Goal: Transaction & Acquisition: Purchase product/service

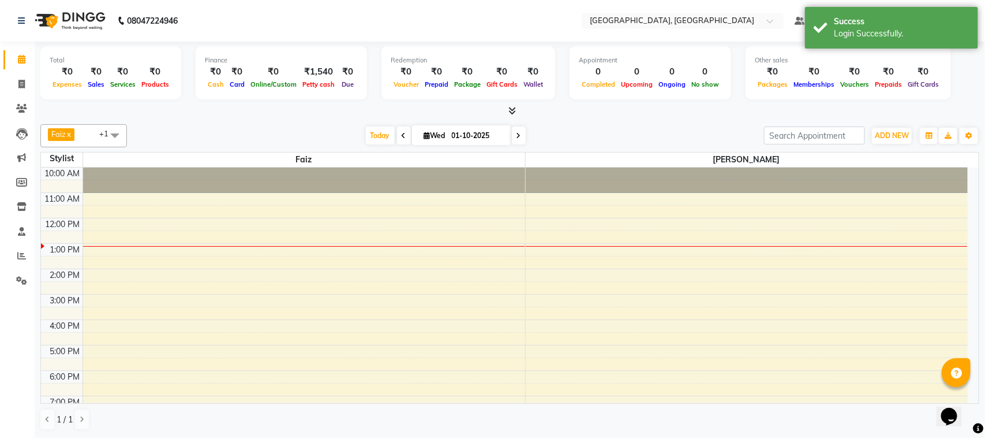
click at [113, 135] on span at bounding box center [114, 135] width 23 height 22
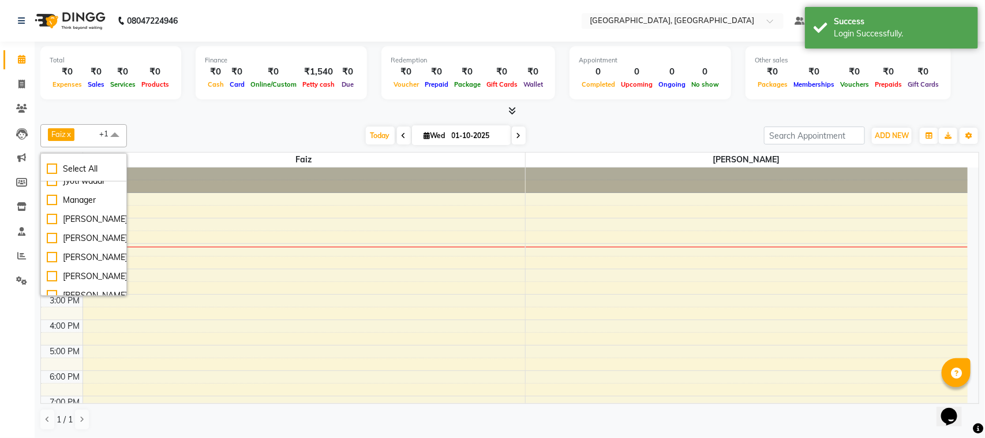
scroll to position [87, 0]
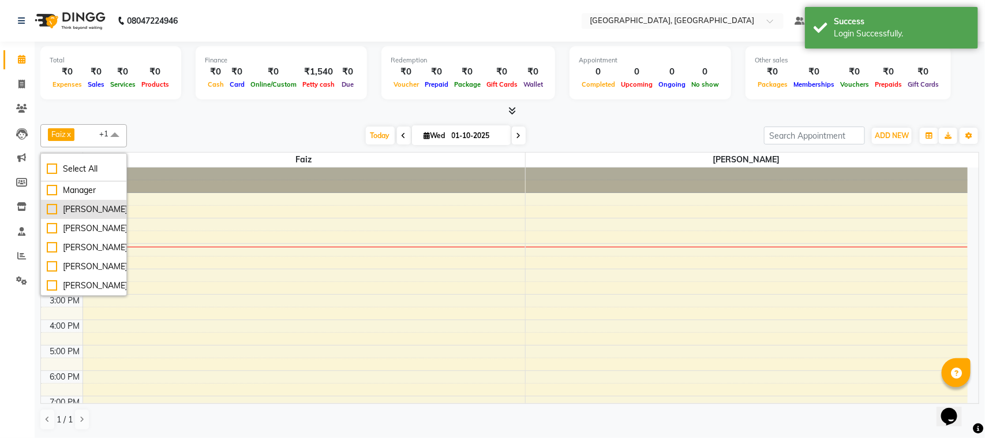
click at [73, 209] on div "Roshni Gupta" at bounding box center [84, 209] width 74 height 12
checkbox input "true"
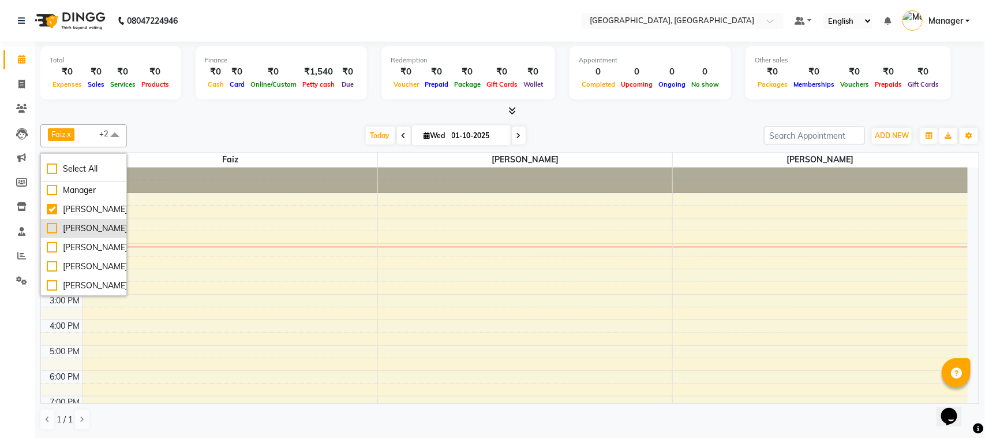
click at [78, 229] on div "Sayali" at bounding box center [84, 228] width 74 height 12
checkbox input "true"
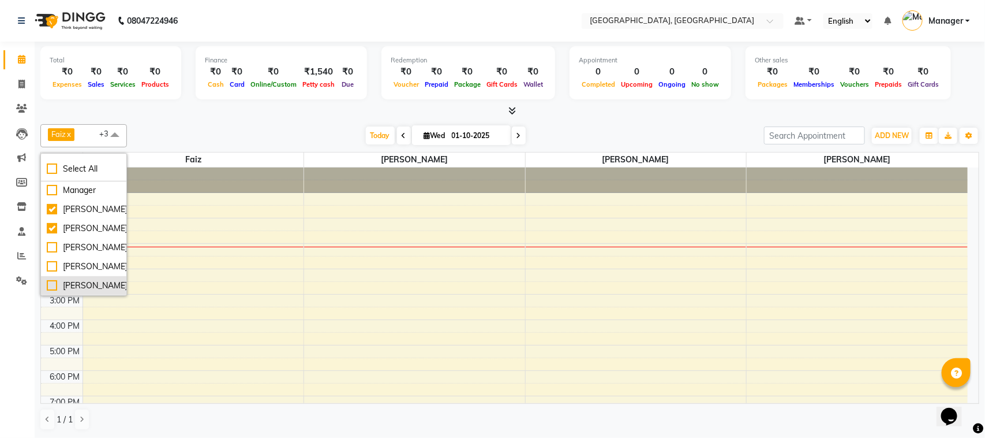
click at [107, 287] on div "Vivek Rawat" at bounding box center [84, 285] width 74 height 12
checkbox input "true"
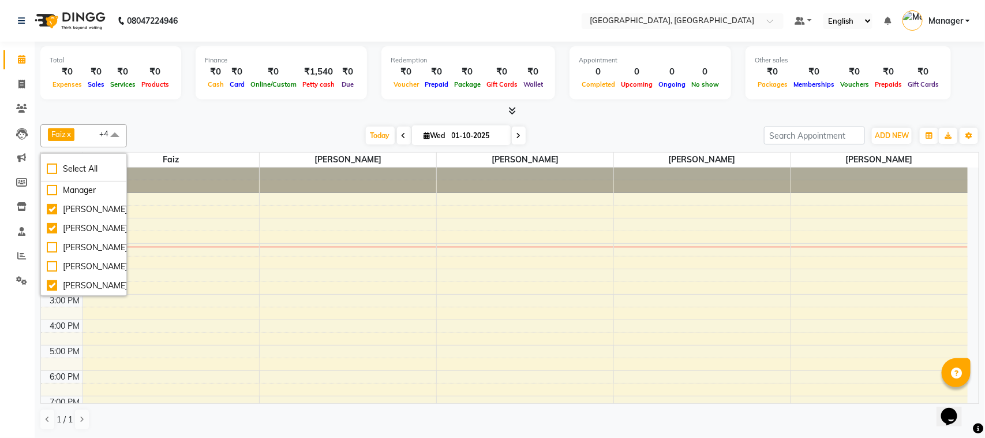
click at [150, 125] on div "Faiz x Jyoti jaiswal x Roshni Gupta x Sayali x Vivek Rawat x +4 Select All Faiz…" at bounding box center [509, 135] width 939 height 23
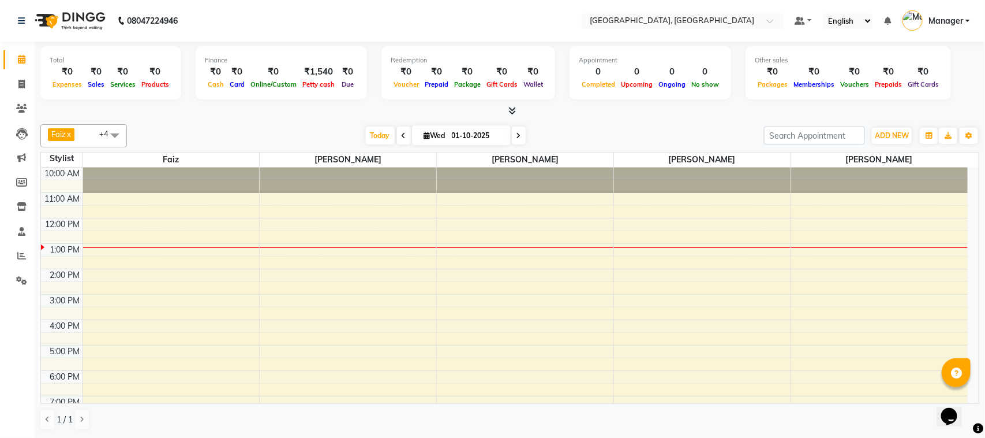
click at [111, 133] on span at bounding box center [114, 135] width 23 height 22
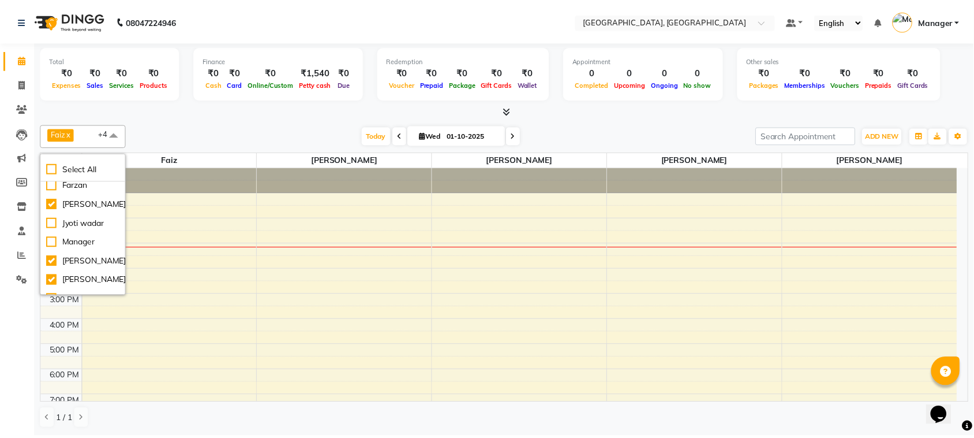
scroll to position [0, 0]
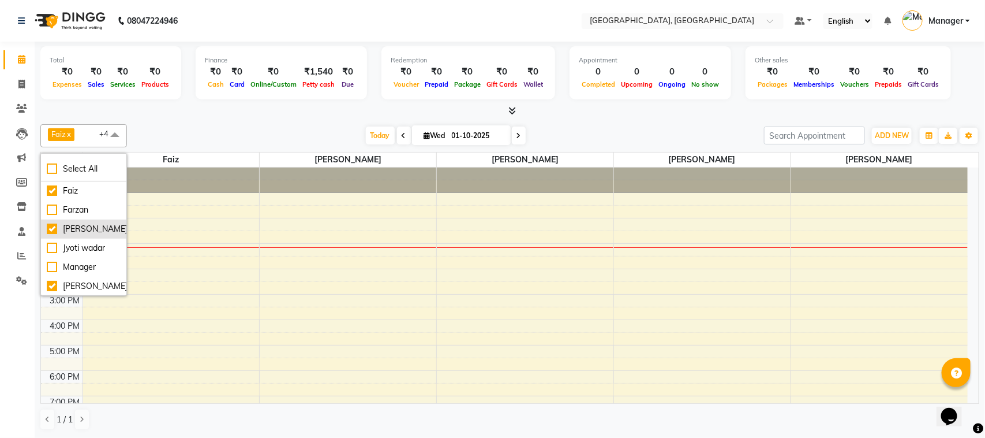
click at [52, 229] on div "Jyoti jaiswal" at bounding box center [84, 229] width 74 height 12
checkbox input "false"
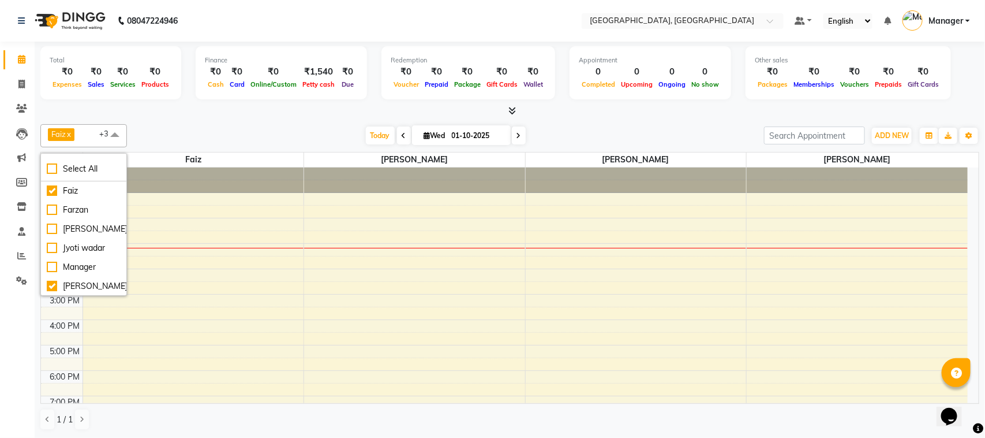
click at [159, 98] on div "Total ₹0 Expenses ₹0 Sales ₹0 Services ₹0 Products" at bounding box center [110, 72] width 141 height 53
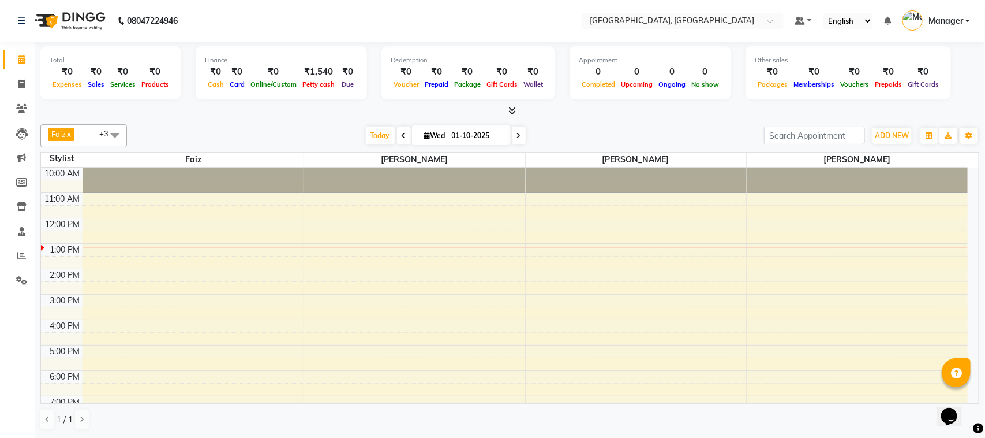
click at [114, 136] on span at bounding box center [114, 135] width 23 height 22
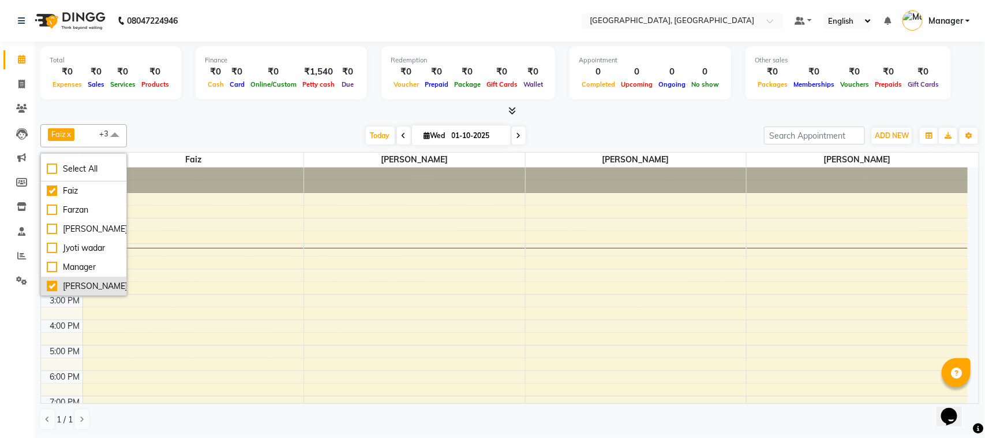
click at [98, 286] on div "Roshni Gupta" at bounding box center [84, 286] width 74 height 12
checkbox input "false"
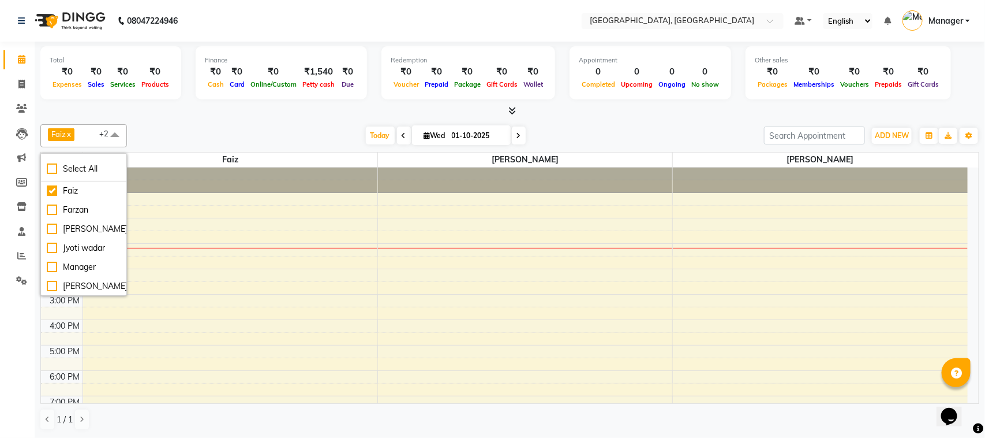
click at [163, 118] on div "Total ₹0 Expenses ₹0 Sales ₹0 Services ₹0 Products Finance ₹0 Cash ₹0 Card ₹0 O…" at bounding box center [510, 240] width 951 height 396
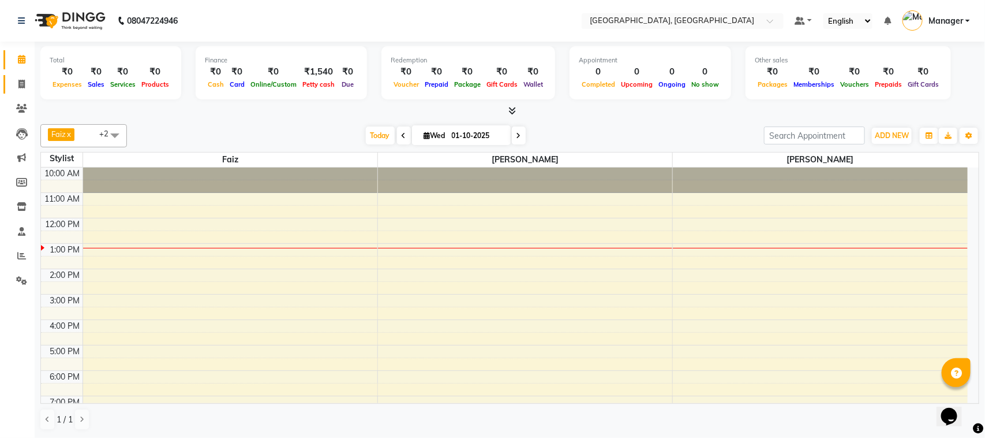
click at [17, 76] on link "Invoice" at bounding box center [17, 84] width 28 height 19
select select "7742"
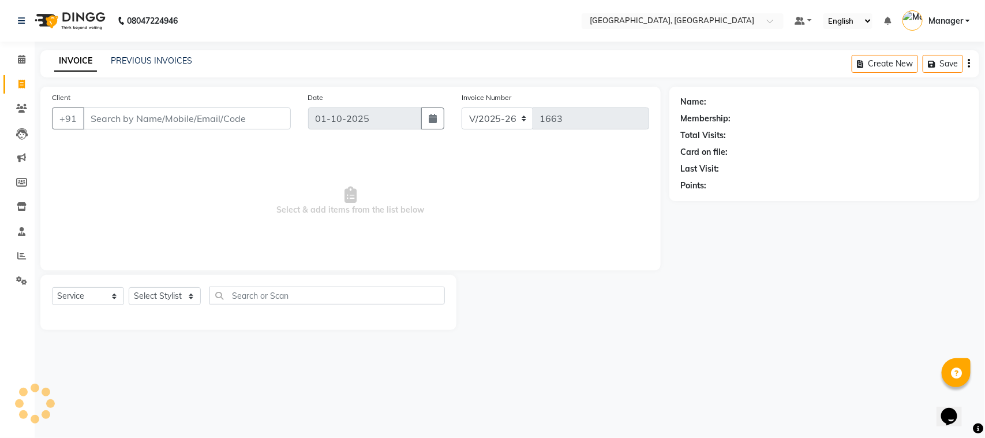
select select "membership"
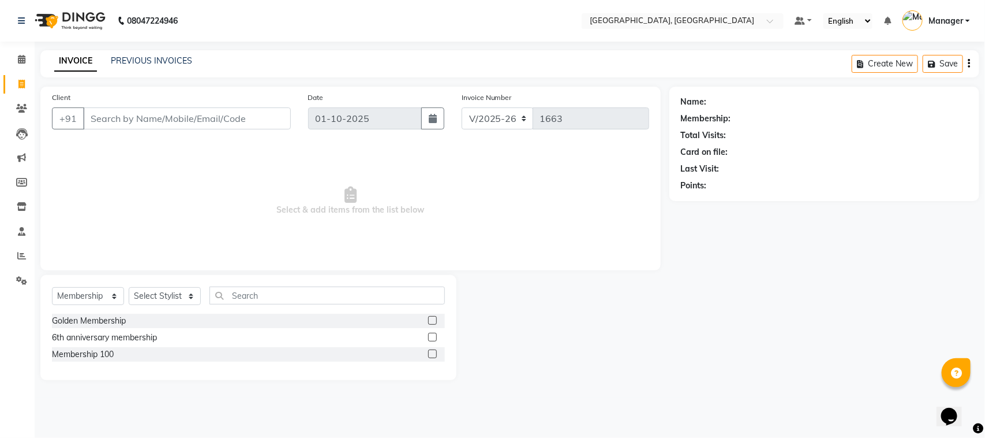
click at [119, 121] on input "Client" at bounding box center [187, 118] width 208 height 22
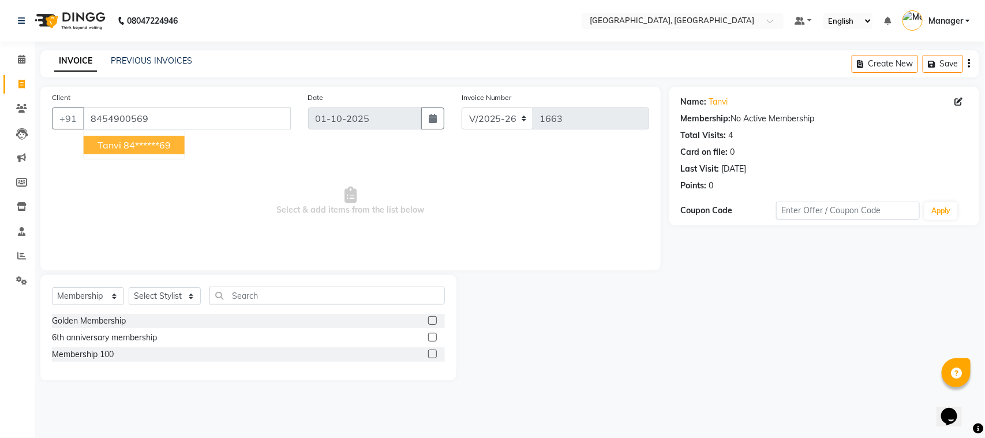
click at [157, 145] on ngb-highlight "84******69" at bounding box center [147, 145] width 47 height 12
type input "84******69"
click at [117, 293] on select "Select Service Product Membership Package Voucher Prepaid Gift Card" at bounding box center [88, 296] width 72 height 18
select select "service"
click at [52, 287] on select "Select Service Product Membership Package Voucher Prepaid Gift Card" at bounding box center [88, 296] width 72 height 18
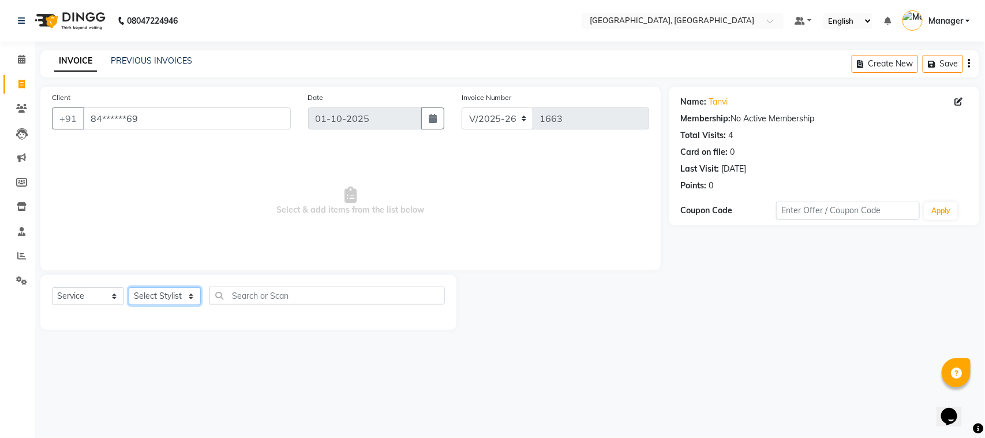
click at [191, 290] on select "Select Stylist Annu Navale Faiz Farzan Jyoti jaiswal Jyoti wadar Manager Roshni…" at bounding box center [165, 296] width 72 height 18
select select "91632"
click at [129, 287] on select "Select Stylist Annu Navale Faiz Farzan Jyoti jaiswal Jyoti wadar Manager Roshni…" at bounding box center [165, 296] width 72 height 18
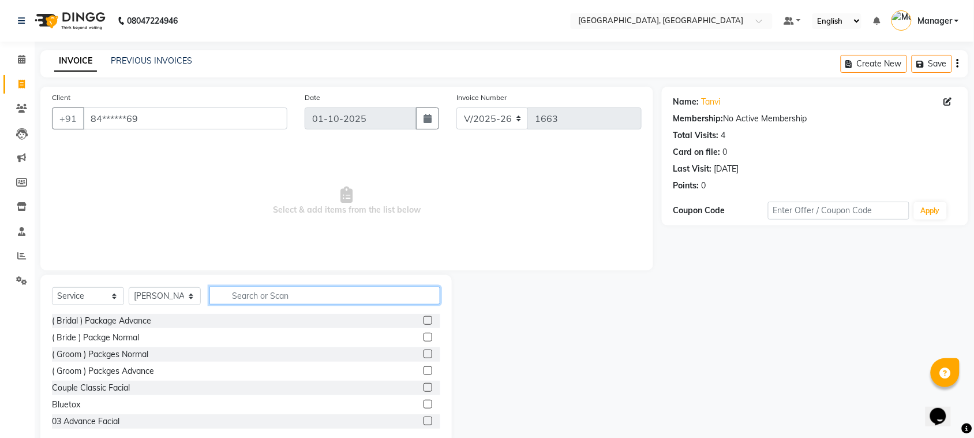
click at [256, 296] on input "text" at bounding box center [325, 295] width 231 height 18
type input "h"
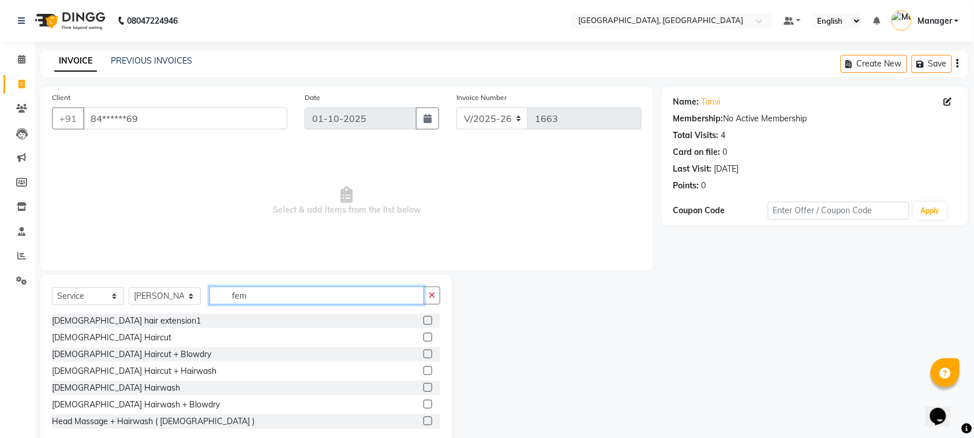
type input "fem"
click at [424, 387] on label at bounding box center [428, 387] width 9 height 9
click at [424, 387] on input "checkbox" at bounding box center [428, 388] width 8 height 8
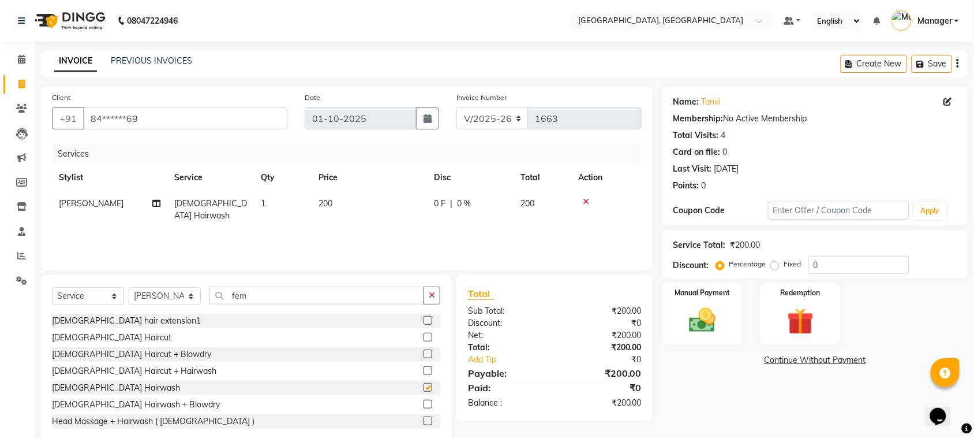
checkbox input "false"
click at [700, 309] on img at bounding box center [702, 320] width 45 height 32
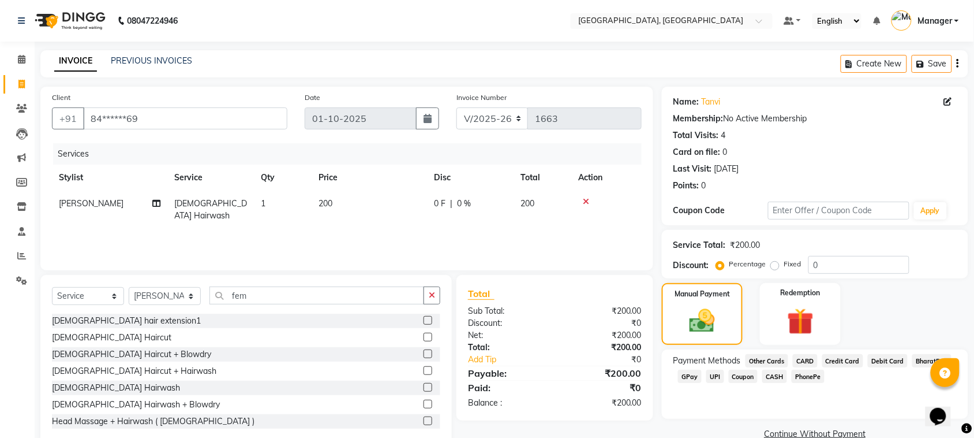
click at [685, 376] on span "GPay" at bounding box center [690, 375] width 24 height 13
click at [786, 431] on button "Add Payment" at bounding box center [865, 437] width 183 height 18
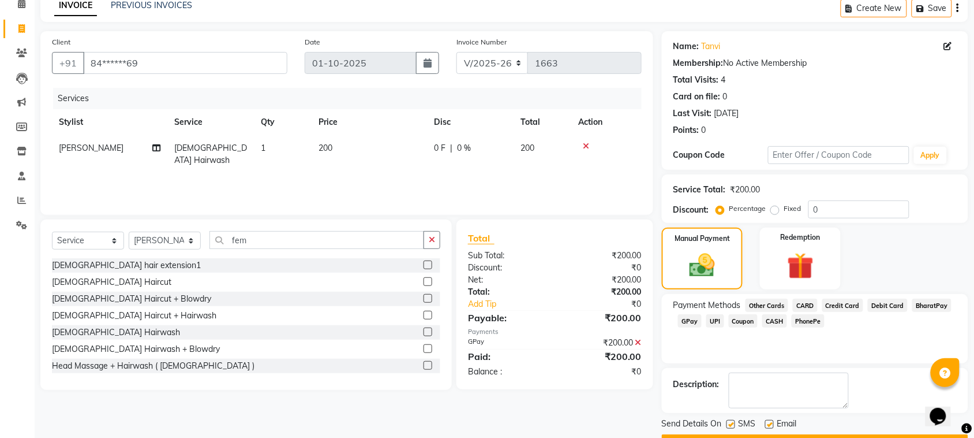
scroll to position [87, 0]
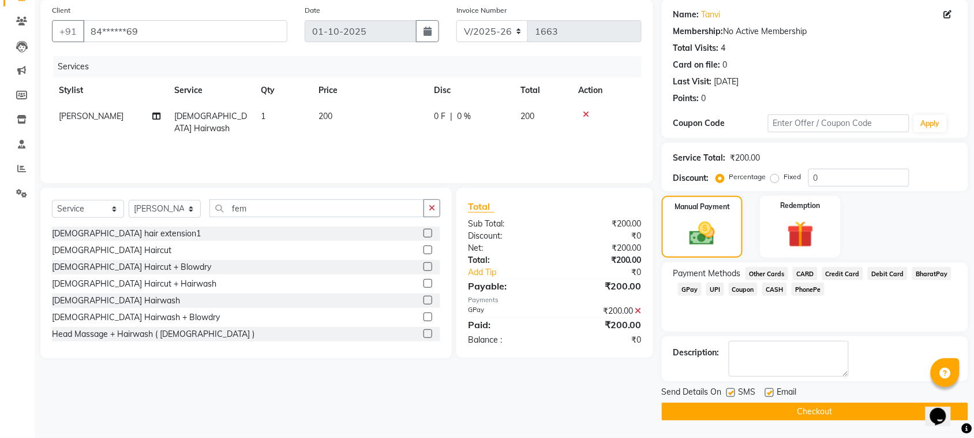
click at [918, 405] on button "Checkout" at bounding box center [815, 411] width 307 height 18
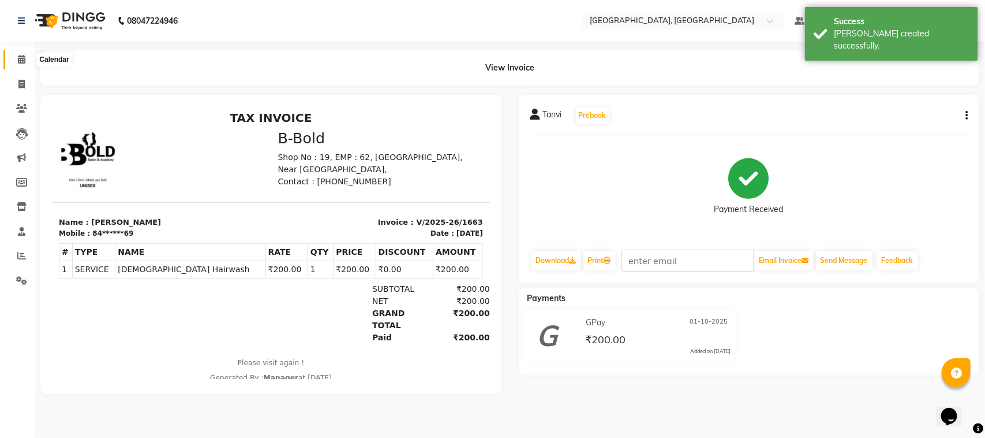
click at [22, 59] on icon at bounding box center [22, 59] width 8 height 9
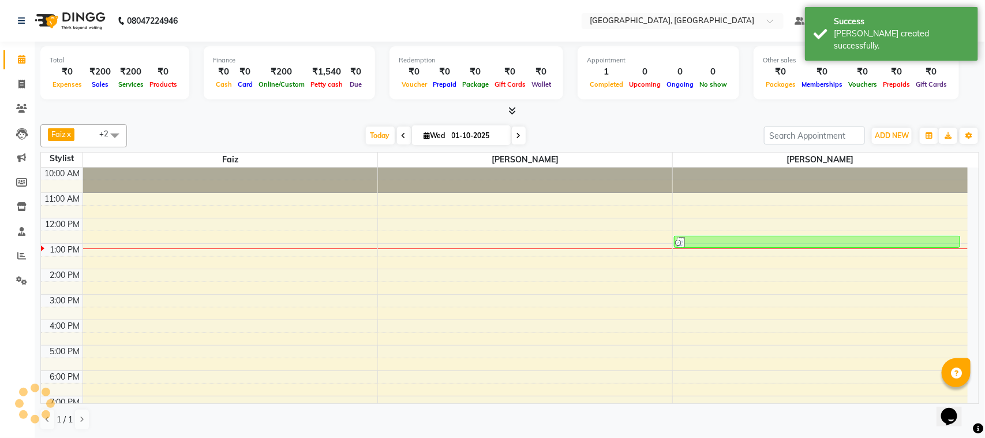
scroll to position [77, 0]
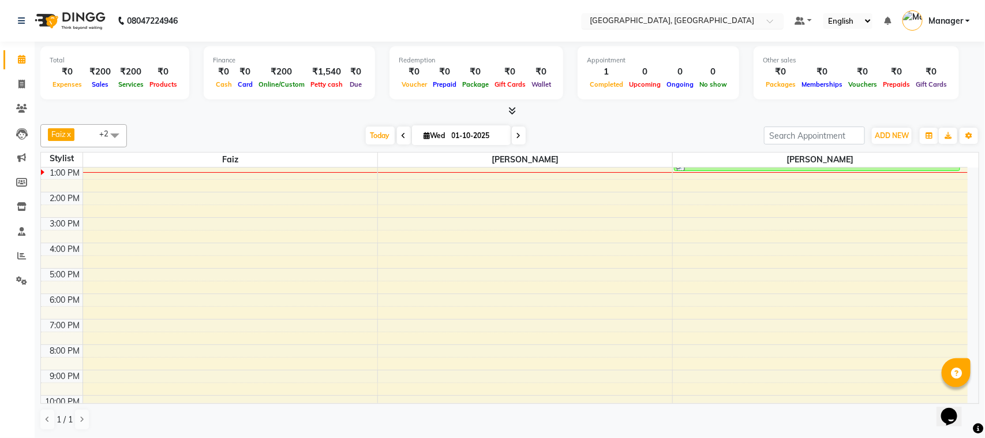
click at [770, 18] on span at bounding box center [774, 24] width 14 height 12
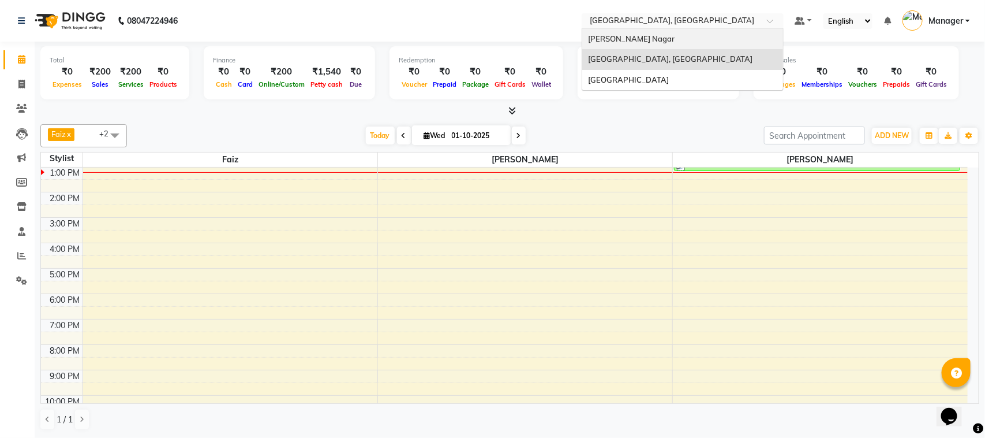
click at [733, 33] on div "[PERSON_NAME] Nagar" at bounding box center [682, 39] width 201 height 21
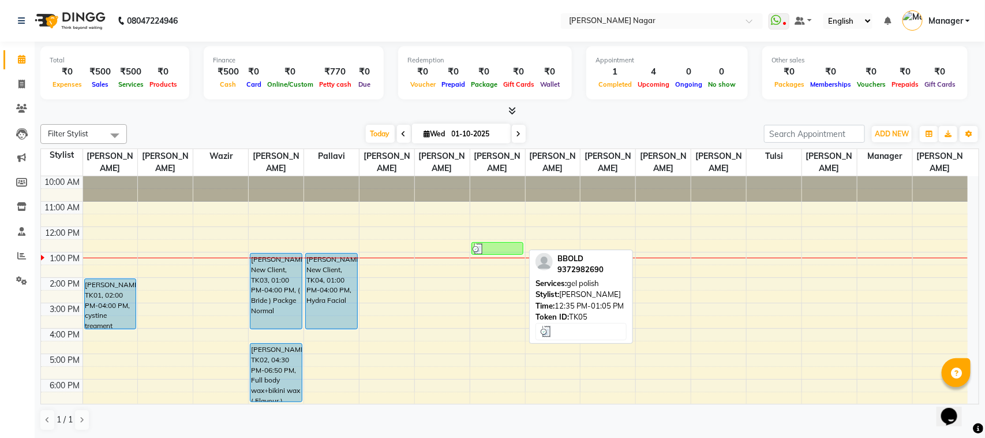
click at [496, 245] on div at bounding box center [498, 249] width 50 height 12
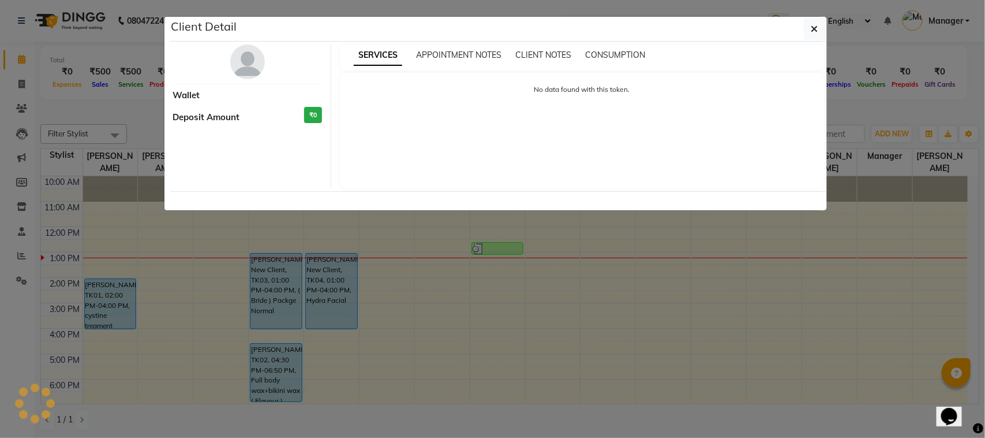
select select "3"
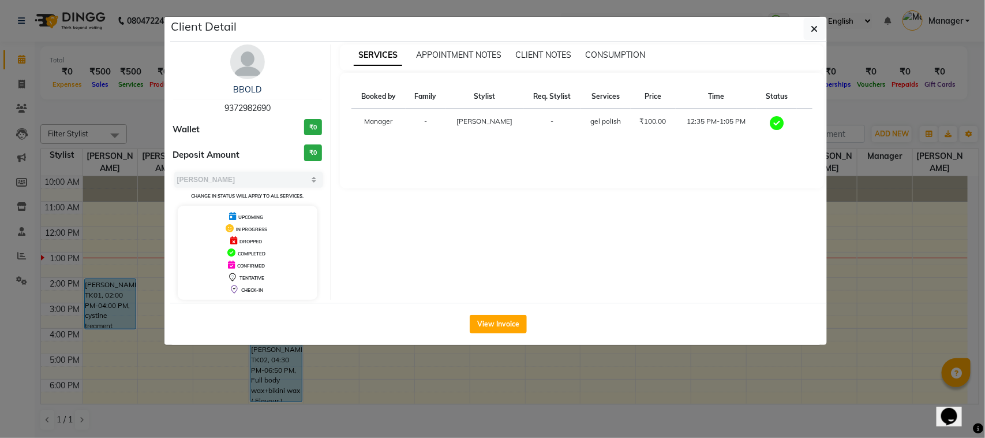
click at [778, 120] on icon at bounding box center [777, 123] width 14 height 14
click at [313, 154] on div "BBOLD 9372982690 Wallet ₹0 Deposit Amount ₹0 Select MARK DONE UPCOMING Change i…" at bounding box center [248, 171] width 167 height 255
click at [313, 154] on h3 "₹0" at bounding box center [313, 152] width 18 height 17
click at [235, 279] on div "BBOLD 9372982690 Wallet ₹0 Deposit Amount ₹0 Select MARK DONE UPCOMING Change i…" at bounding box center [248, 171] width 167 height 255
click at [244, 238] on span "DROPPED" at bounding box center [251, 241] width 23 height 6
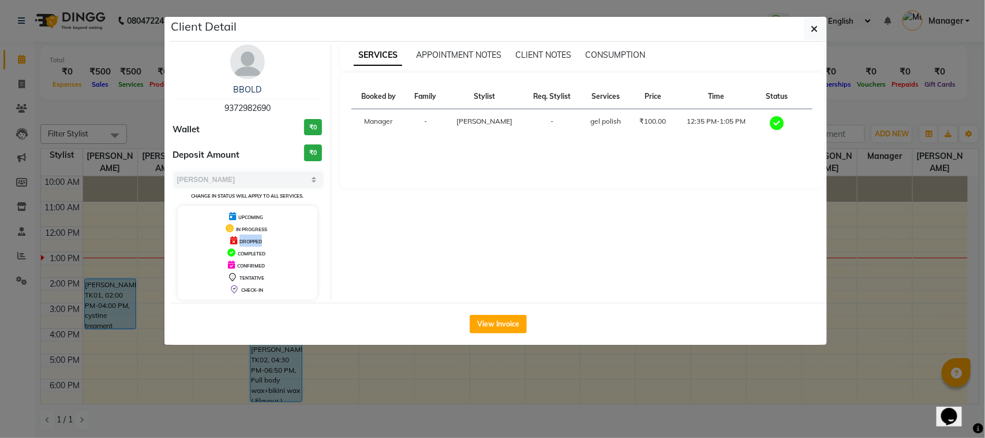
click at [244, 238] on span "DROPPED" at bounding box center [251, 241] width 23 height 6
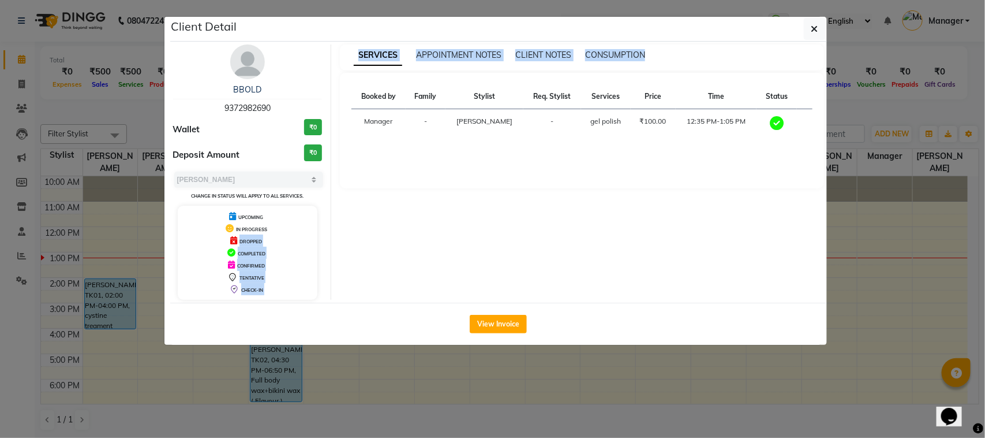
drag, startPoint x: 244, startPoint y: 238, endPoint x: 431, endPoint y: 277, distance: 191.0
click at [431, 277] on div "BBOLD 9372982690 Wallet ₹0 Deposit Amount ₹0 Select MARK DONE UPCOMING Change i…" at bounding box center [499, 171] width 669 height 255
click at [431, 277] on div "SERVICES APPOINTMENT NOTES CLIENT NOTES CONSUMPTION Booked by Family Stylist Re…" at bounding box center [582, 171] width 502 height 255
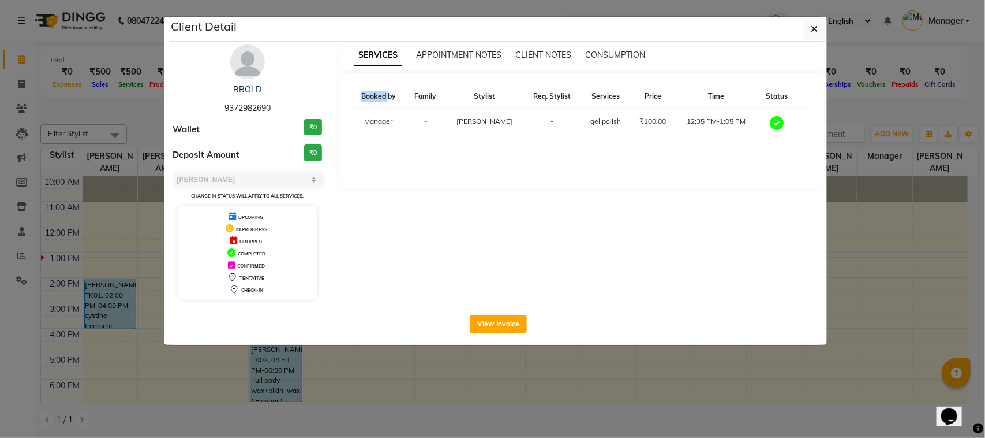
click at [431, 277] on div "SERVICES APPOINTMENT NOTES CLIENT NOTES CONSUMPTION Booked by Family Stylist Re…" at bounding box center [582, 171] width 502 height 255
click at [491, 319] on button "View Invoice" at bounding box center [498, 324] width 57 height 18
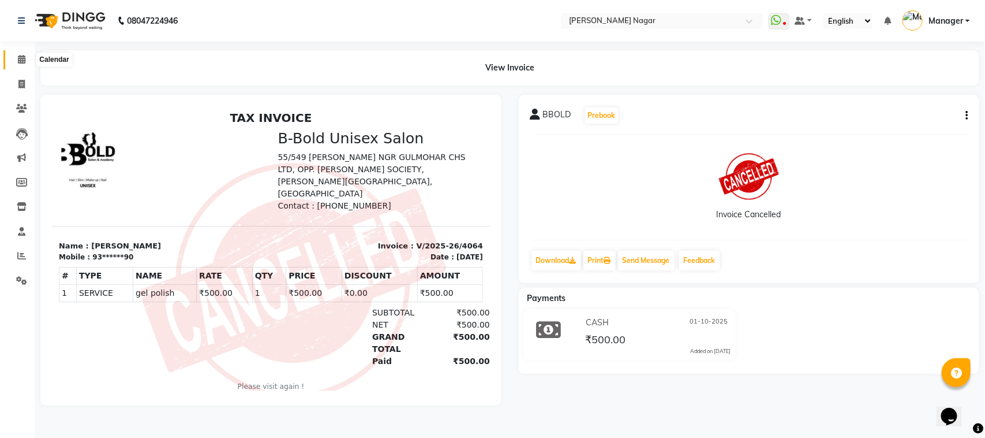
click at [18, 64] on icon at bounding box center [22, 59] width 8 height 9
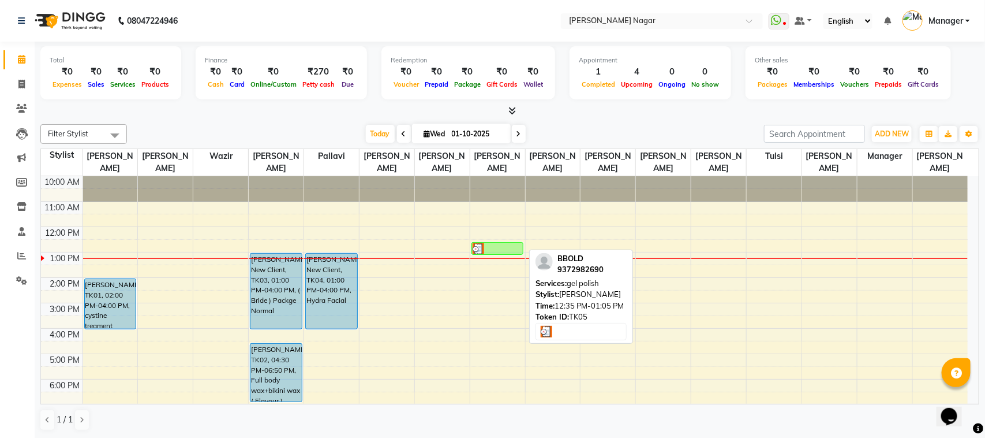
click at [489, 252] on div at bounding box center [498, 249] width 50 height 12
select select "3"
click at [496, 246] on div at bounding box center [498, 249] width 50 height 12
select select "3"
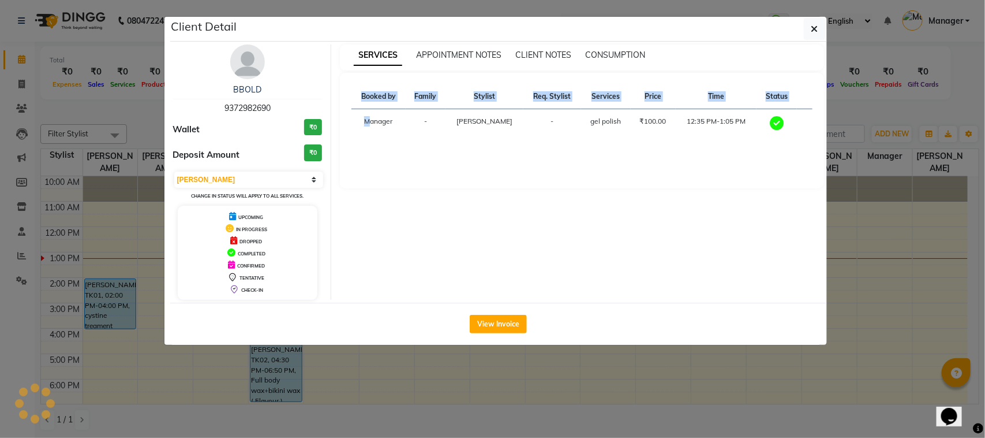
click at [496, 246] on div "Client Detail BBOLD 9372982690 Wallet ₹0 Deposit Amount ₹0 Select MARK DONE UPC…" at bounding box center [498, 181] width 657 height 328
click at [491, 327] on button "View Invoice" at bounding box center [498, 324] width 57 height 18
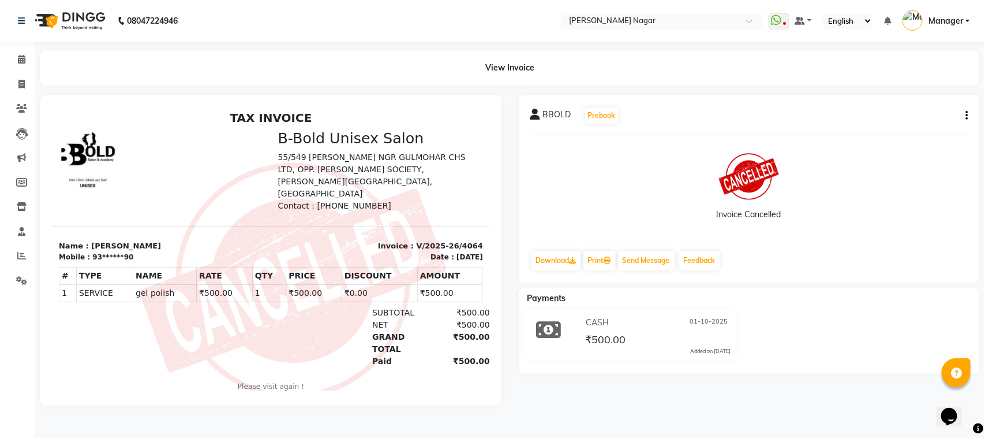
click at [596, 339] on span "₹500.00" at bounding box center [605, 341] width 40 height 16
click at [598, 339] on span "₹500.00" at bounding box center [605, 341] width 40 height 16
click at [599, 338] on span "₹500.00" at bounding box center [605, 341] width 40 height 16
click at [970, 117] on div "BBOLD Prebook Invoice Cancelled Download Print Send Message Feedback" at bounding box center [749, 189] width 461 height 188
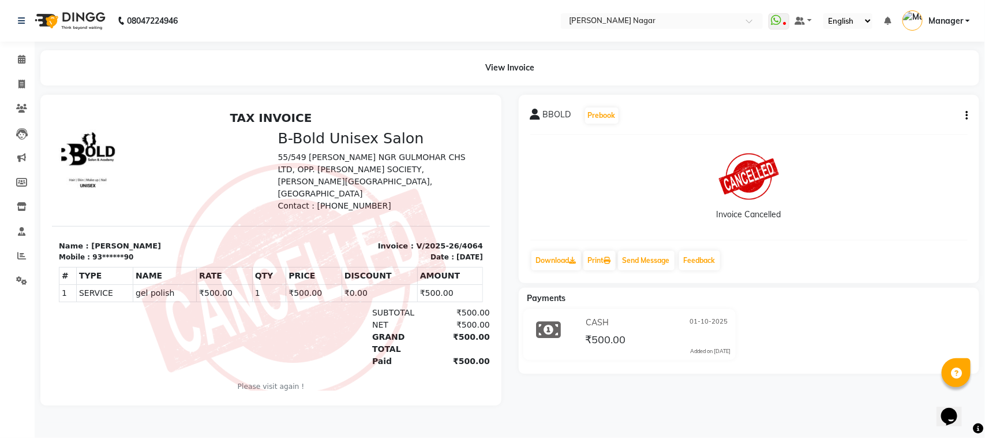
click at [965, 113] on button "button" at bounding box center [964, 116] width 7 height 12
click at [175, 257] on img at bounding box center [292, 279] width 307 height 235
drag, startPoint x: 175, startPoint y: 257, endPoint x: 358, endPoint y: 283, distance: 184.8
click at [358, 283] on img at bounding box center [292, 279] width 307 height 235
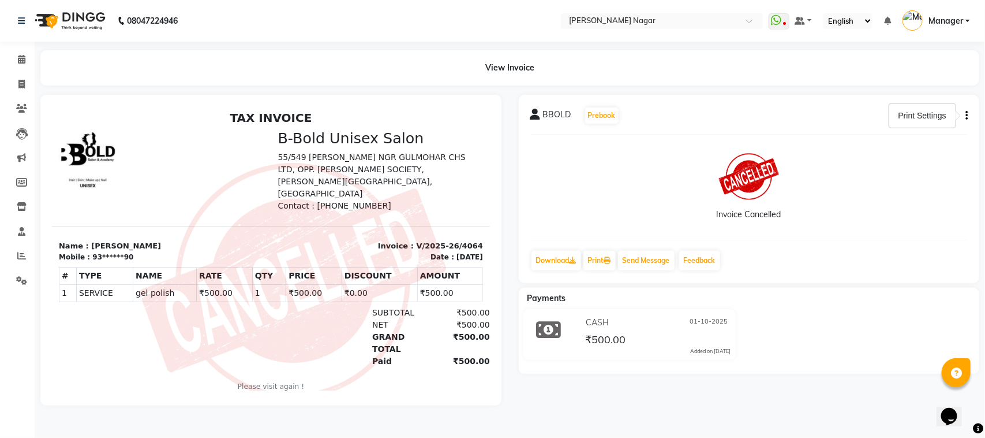
click at [464, 354] on div "₹500.00" at bounding box center [458, 360] width 62 height 12
click at [465, 354] on div "₹500.00" at bounding box center [458, 360] width 62 height 12
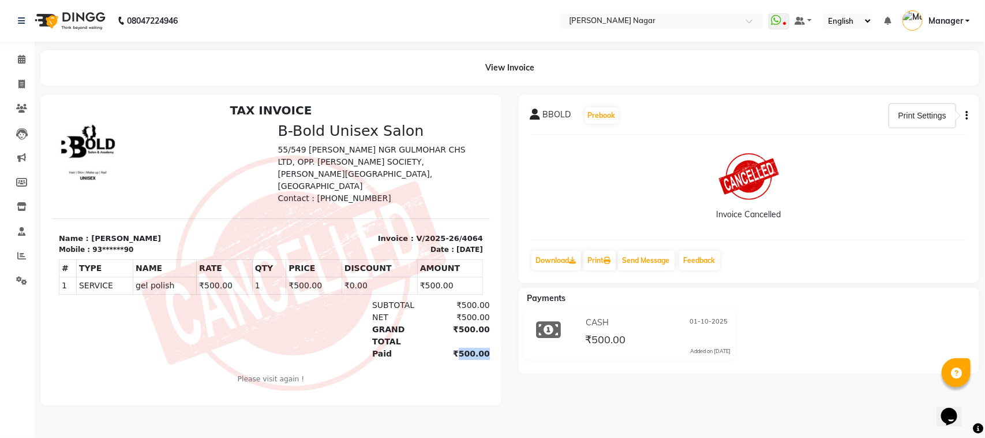
scroll to position [9, 0]
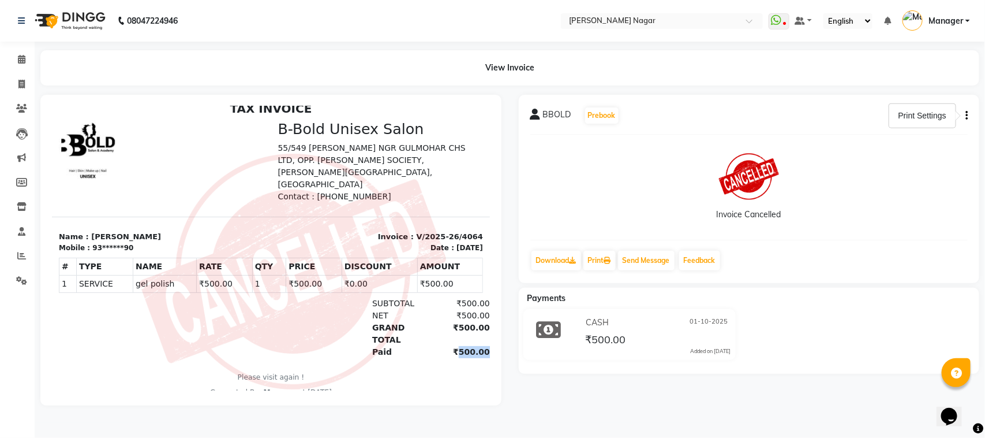
click at [353, 360] on img at bounding box center [292, 270] width 307 height 235
click at [431, 297] on div "₹500.00" at bounding box center [458, 303] width 62 height 12
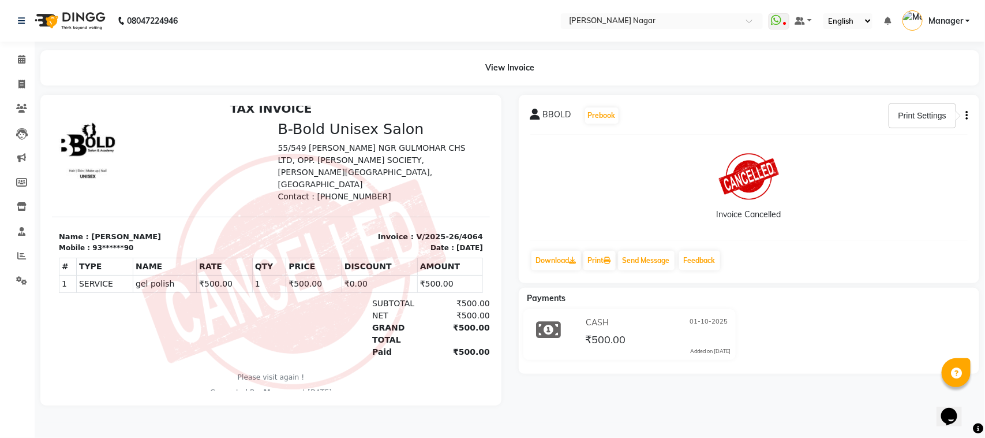
click at [433, 297] on div "₹500.00" at bounding box center [458, 303] width 62 height 12
click at [434, 297] on div "₹500.00" at bounding box center [458, 303] width 62 height 12
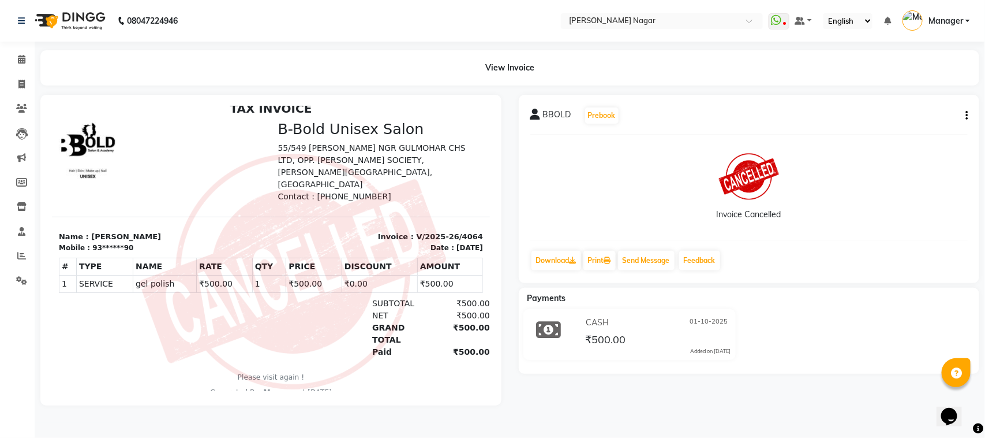
drag, startPoint x: 482, startPoint y: 389, endPoint x: 298, endPoint y: 262, distance: 223.7
click at [15, 58] on span at bounding box center [22, 59] width 20 height 13
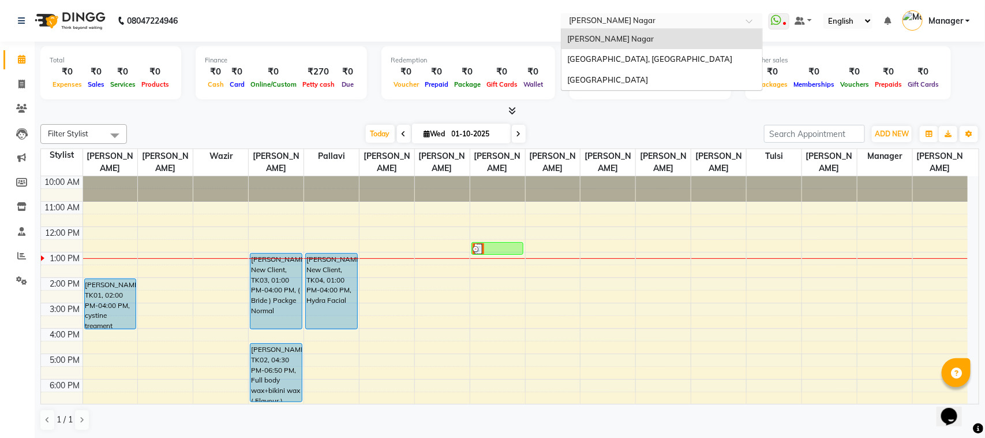
click at [746, 22] on span at bounding box center [753, 24] width 14 height 12
click at [732, 58] on div "[GEOGRAPHIC_DATA], [GEOGRAPHIC_DATA]" at bounding box center [662, 59] width 201 height 21
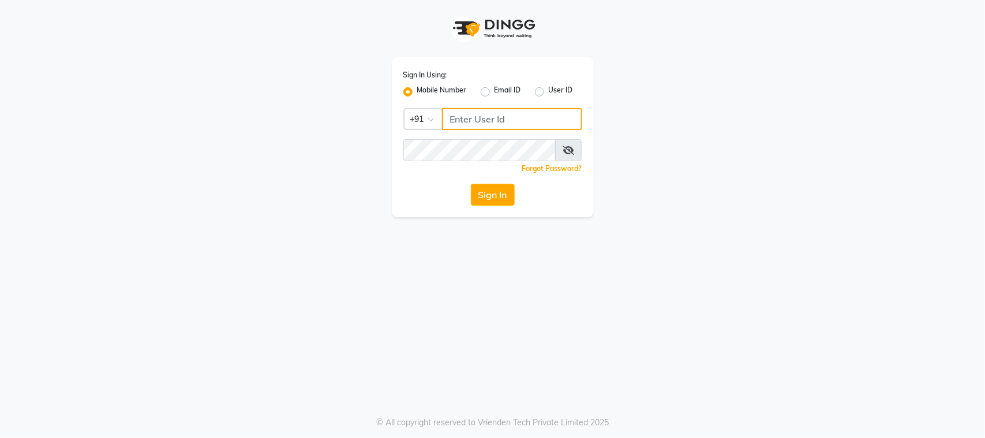
click at [477, 114] on input "Username" at bounding box center [512, 119] width 140 height 22
click at [569, 121] on input "9987871079" at bounding box center [512, 119] width 140 height 22
type input "9987871079"
click at [495, 92] on label "Email ID" at bounding box center [508, 92] width 27 height 14
click at [495, 92] on input "Email ID" at bounding box center [499, 89] width 8 height 8
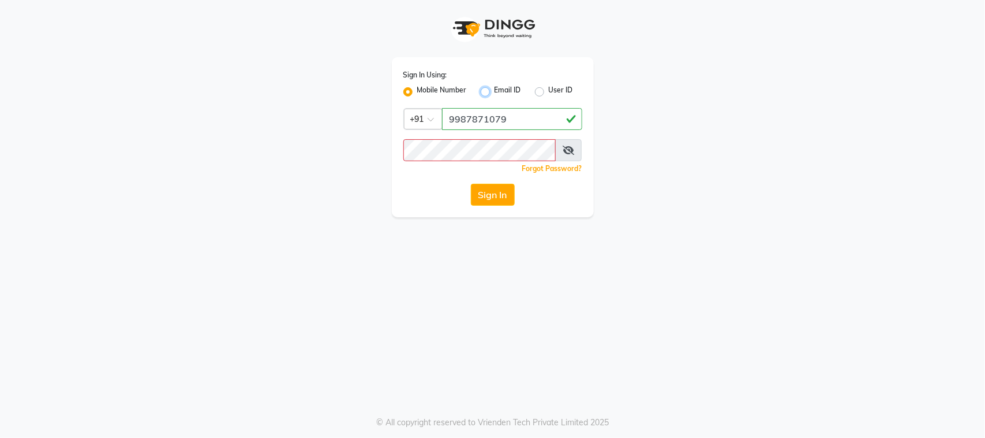
radio input "true"
radio input "false"
click at [417, 91] on label "Mobile Number" at bounding box center [442, 92] width 50 height 14
click at [417, 91] on input "Mobile Number" at bounding box center [421, 89] width 8 height 8
radio input "true"
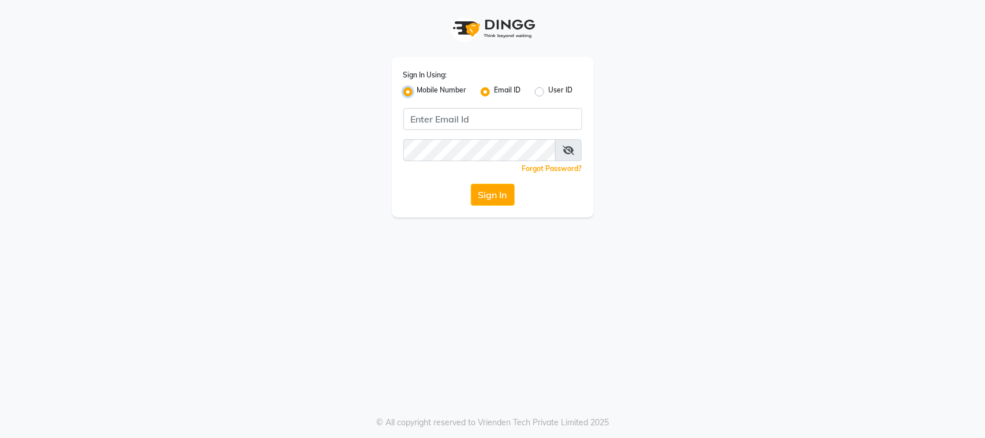
radio input "false"
click at [481, 119] on input "Username" at bounding box center [512, 119] width 140 height 22
type input "9987871019"
click at [495, 189] on button "Sign In" at bounding box center [493, 195] width 44 height 22
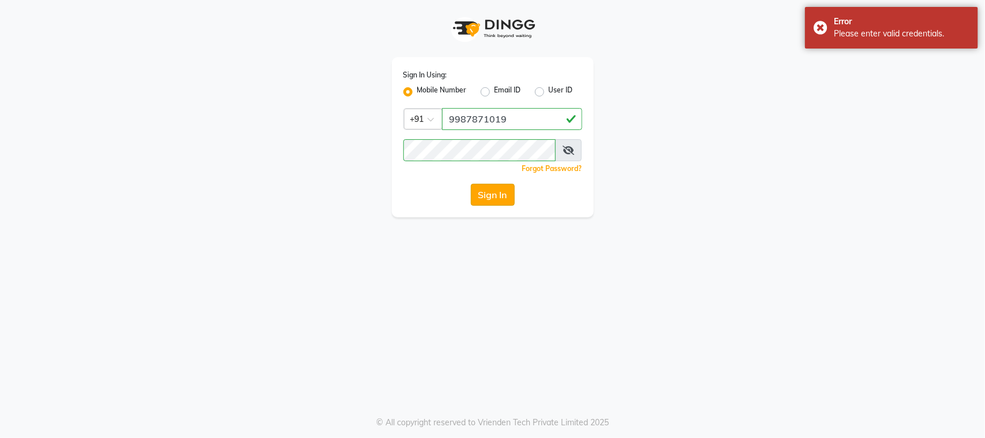
click at [495, 189] on button "Sign In" at bounding box center [493, 195] width 44 height 22
click at [575, 148] on span at bounding box center [568, 150] width 27 height 22
click at [569, 147] on icon at bounding box center [569, 149] width 12 height 9
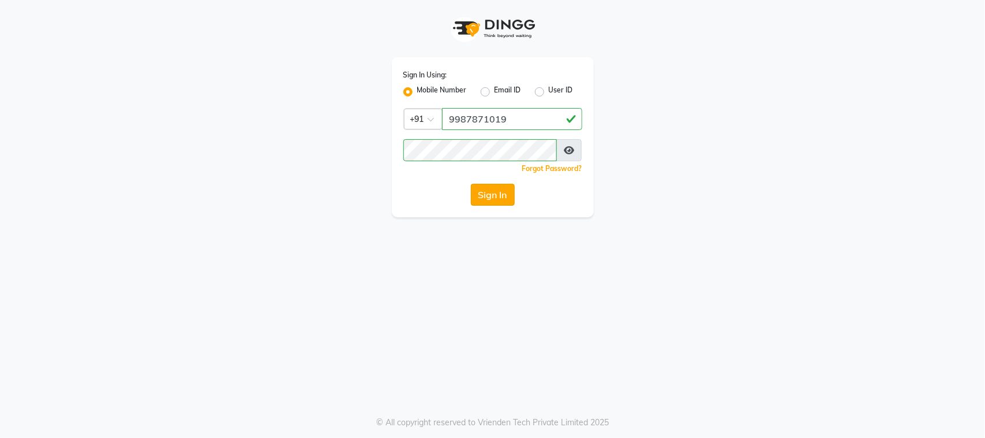
click at [484, 188] on button "Sign In" at bounding box center [493, 195] width 44 height 22
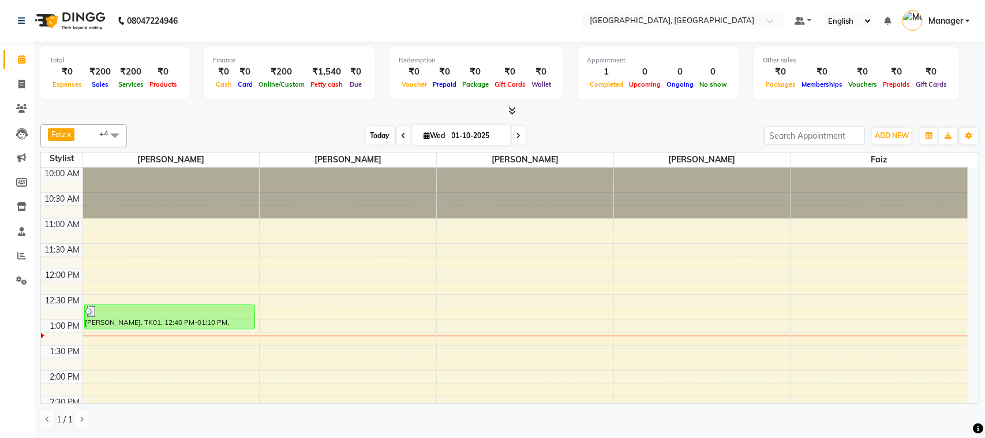
click at [377, 136] on span "Today" at bounding box center [380, 135] width 29 height 18
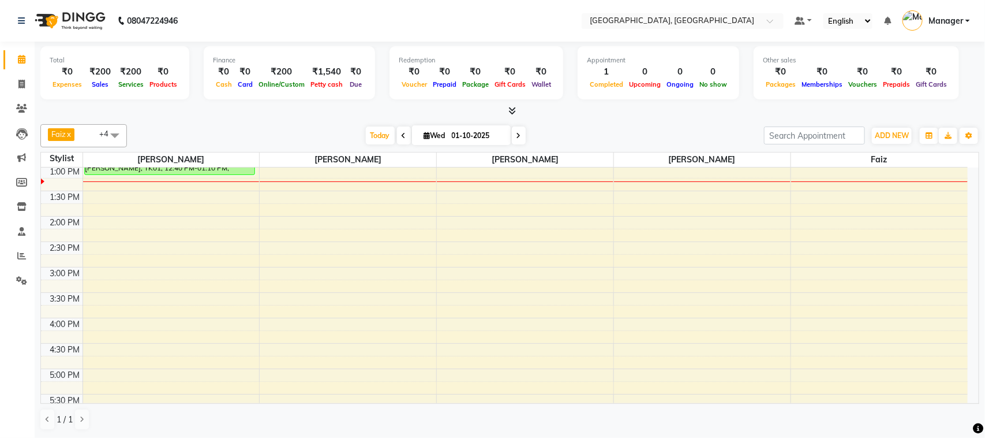
click at [116, 135] on span at bounding box center [114, 135] width 23 height 22
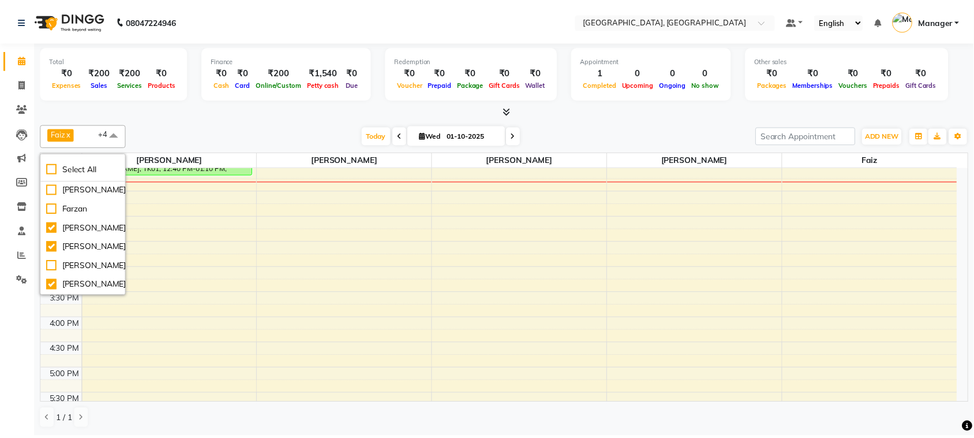
scroll to position [0, 0]
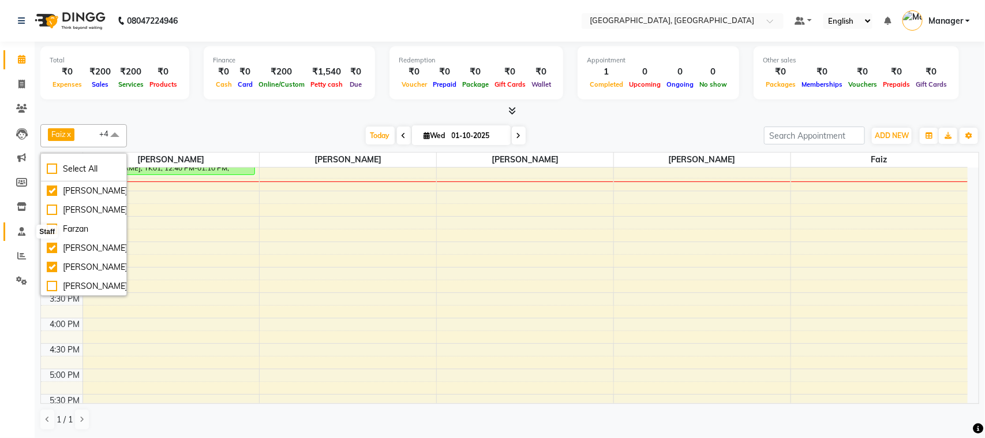
click at [18, 230] on icon at bounding box center [22, 231] width 8 height 9
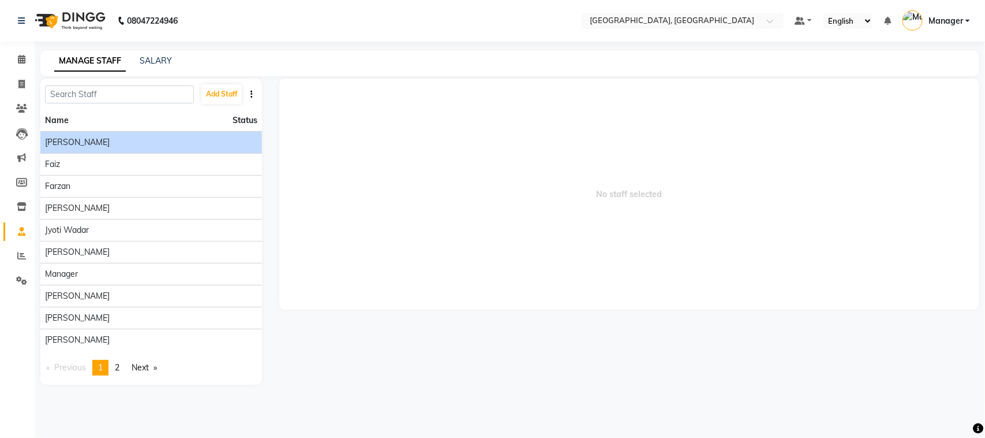
click at [125, 139] on div "[PERSON_NAME]" at bounding box center [151, 142] width 212 height 12
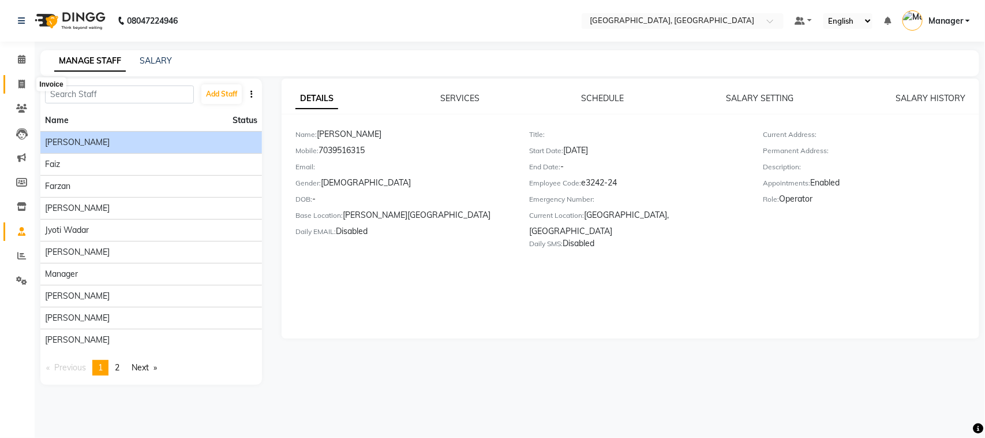
click at [18, 84] on icon at bounding box center [21, 84] width 6 height 9
select select "7742"
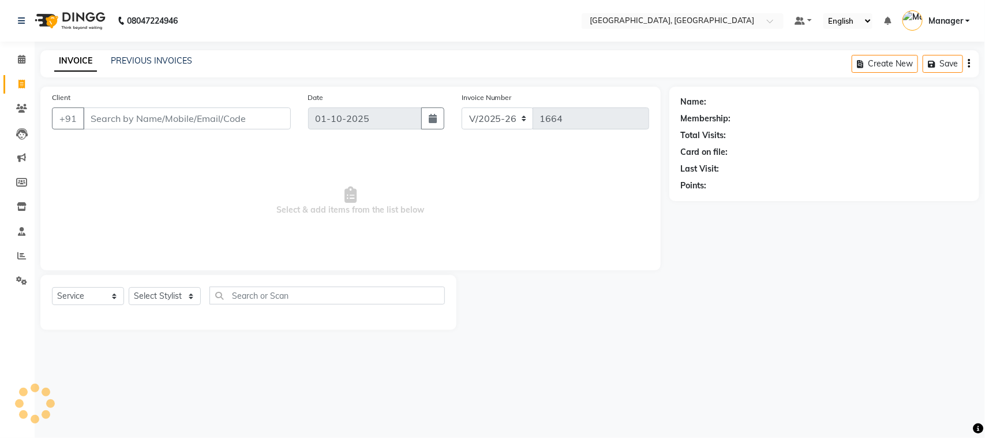
select select "membership"
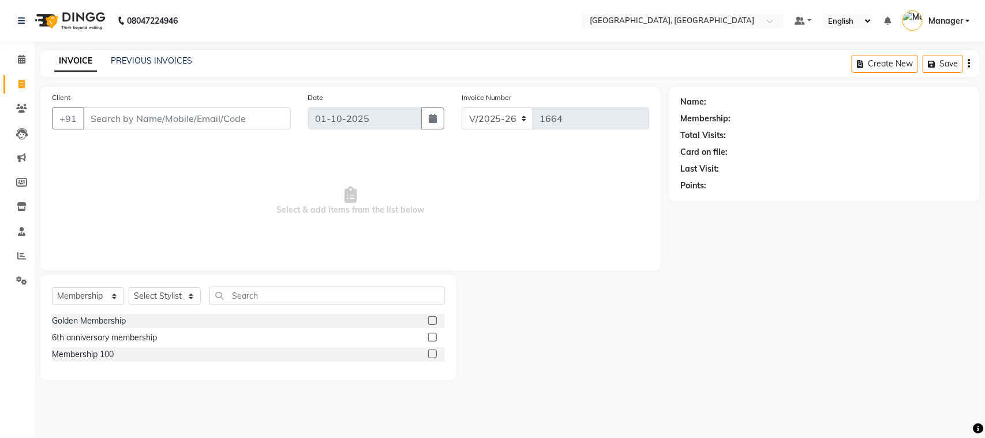
click at [107, 114] on input "Client" at bounding box center [187, 118] width 208 height 22
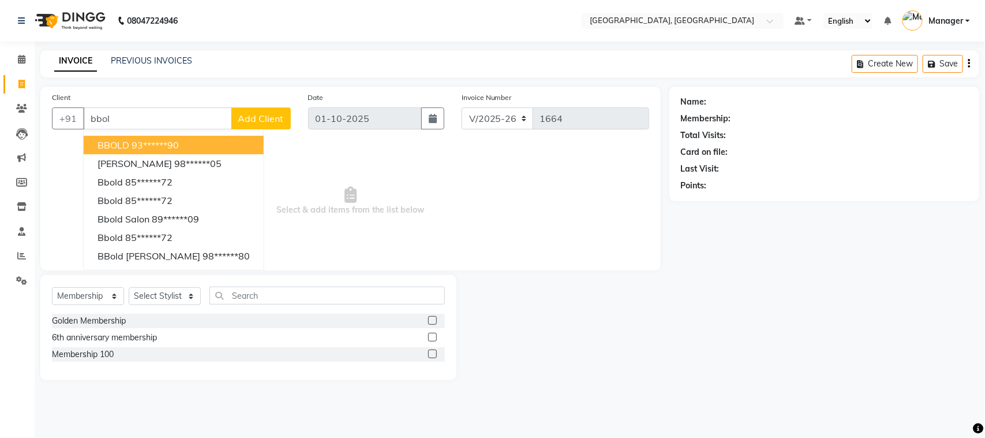
click at [118, 137] on button "BBOLD 93******90" at bounding box center [174, 145] width 180 height 18
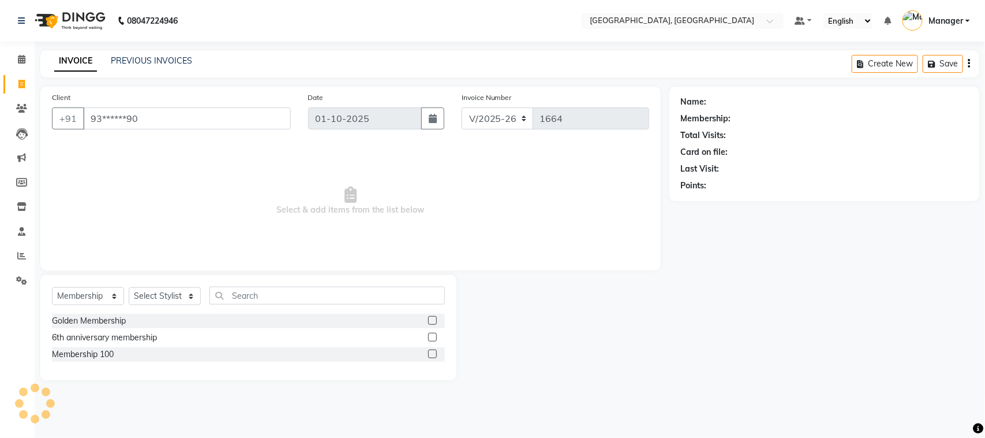
type input "93******90"
select select "1: Object"
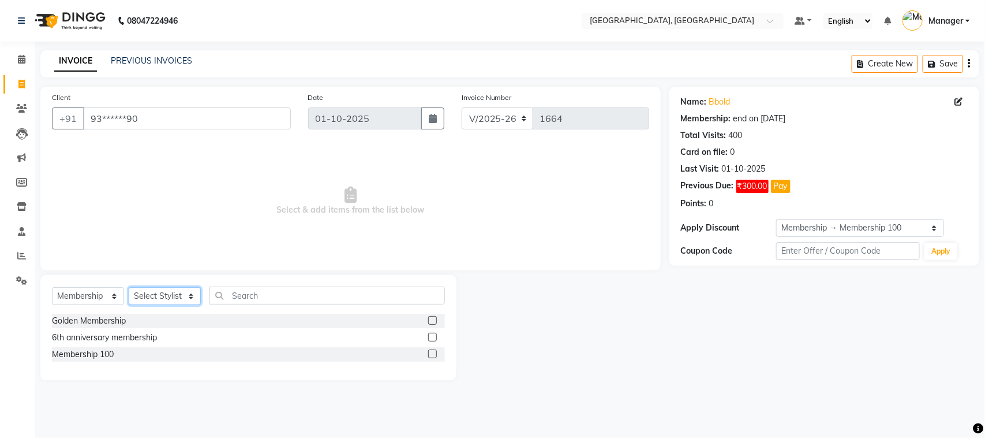
click at [188, 292] on select "Select Stylist Annu Navale Faiz Farzan Jyoti jaiswal Jyoti wadar Manager Roshni…" at bounding box center [165, 296] width 72 height 18
select select "66765"
click at [129, 287] on select "Select Stylist Annu Navale Faiz Farzan Jyoti jaiswal Jyoti wadar Manager Roshni…" at bounding box center [165, 296] width 72 height 18
click at [114, 294] on select "Select Service Product Membership Package Voucher Prepaid Gift Card" at bounding box center [88, 296] width 72 height 18
select select "service"
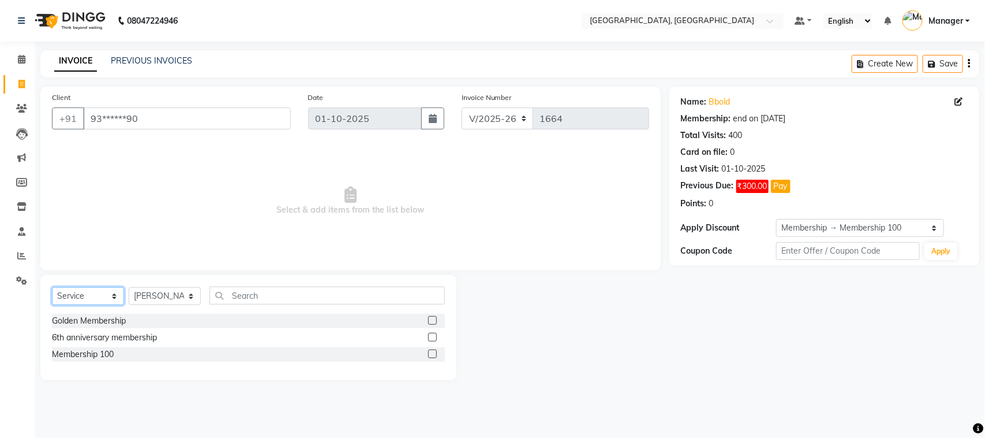
click at [52, 287] on select "Select Service Product Membership Package Voucher Prepaid Gift Card" at bounding box center [88, 296] width 72 height 18
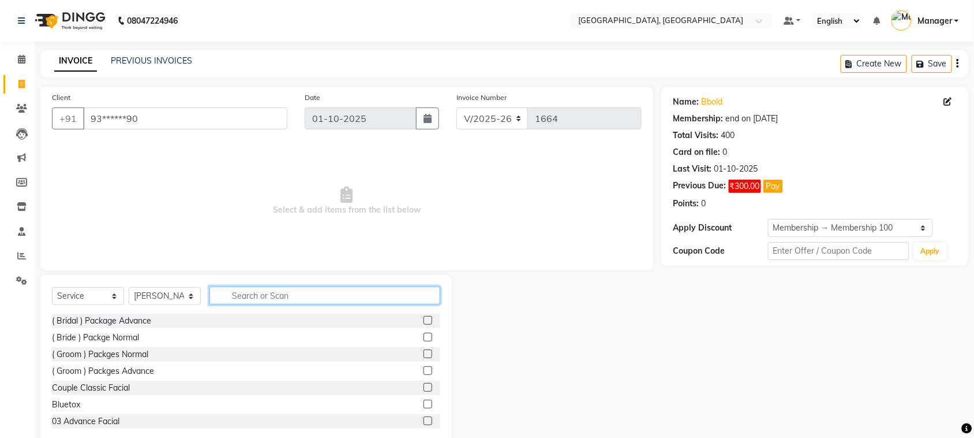
click at [233, 293] on input "text" at bounding box center [325, 295] width 231 height 18
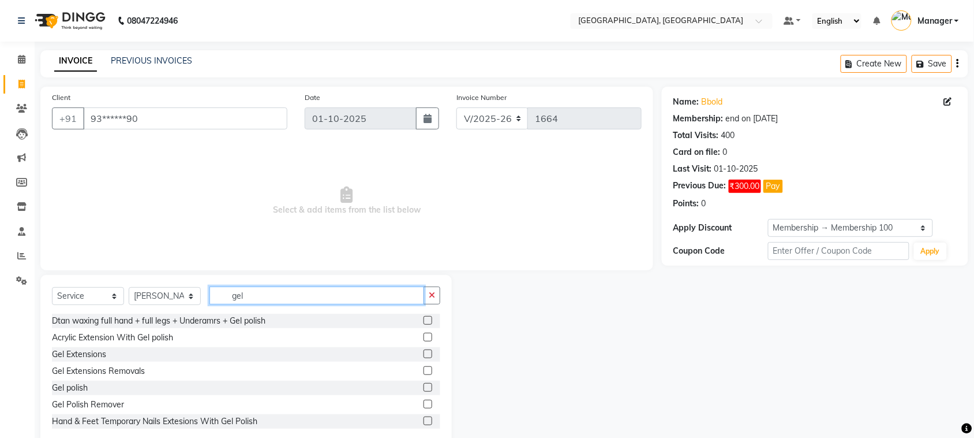
type input "gel"
click at [424, 387] on label at bounding box center [428, 387] width 9 height 9
click at [424, 387] on input "checkbox" at bounding box center [428, 388] width 8 height 8
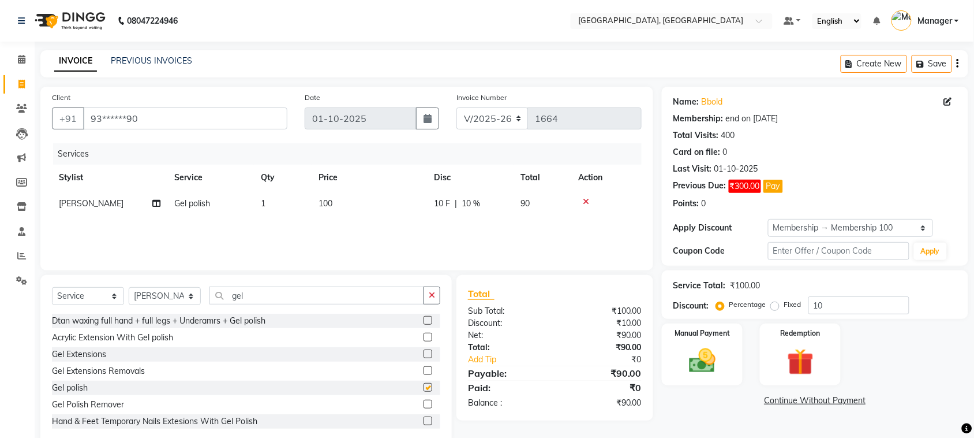
checkbox input "false"
click at [330, 198] on span "100" at bounding box center [326, 203] width 14 height 10
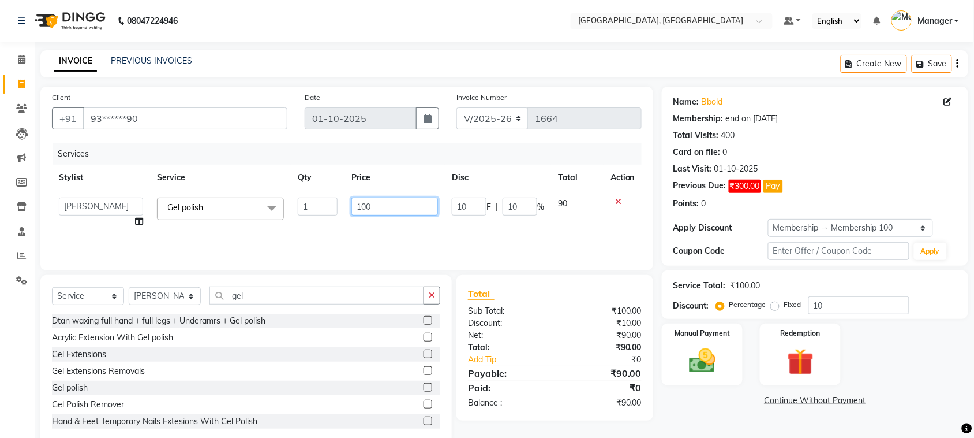
click at [376, 206] on input "100" at bounding box center [395, 206] width 87 height 18
type input "1"
type input "500"
click at [719, 350] on img at bounding box center [702, 361] width 45 height 32
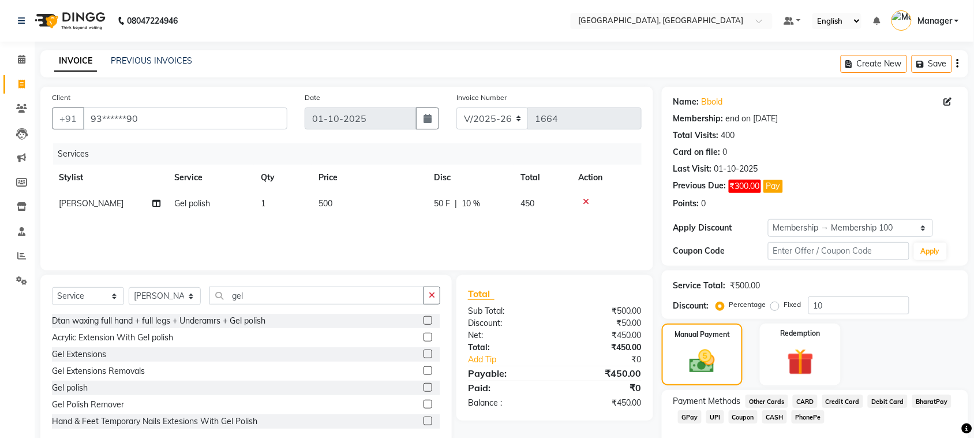
click at [771, 413] on span "CASH" at bounding box center [775, 416] width 25 height 13
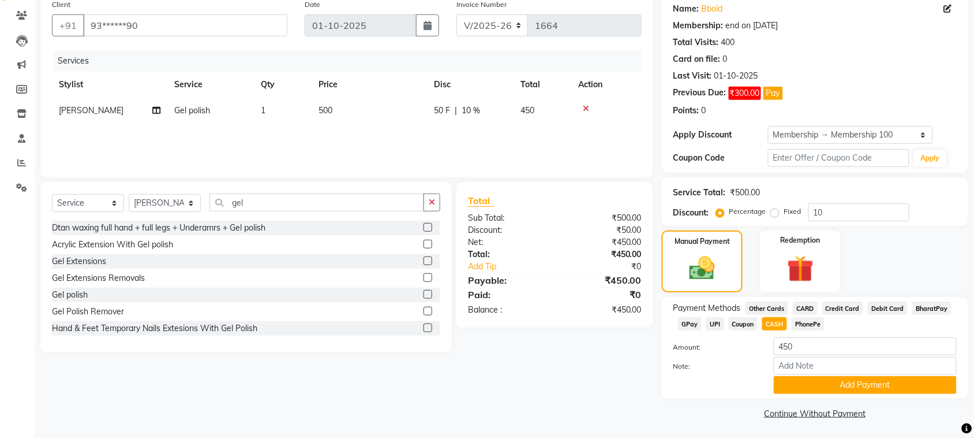
scroll to position [94, 0]
click at [948, 390] on button "Add Payment" at bounding box center [865, 384] width 183 height 18
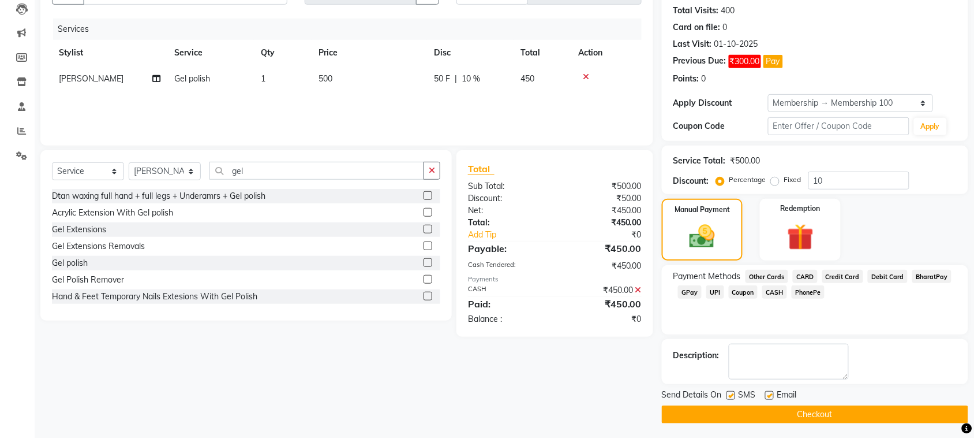
scroll to position [128, 0]
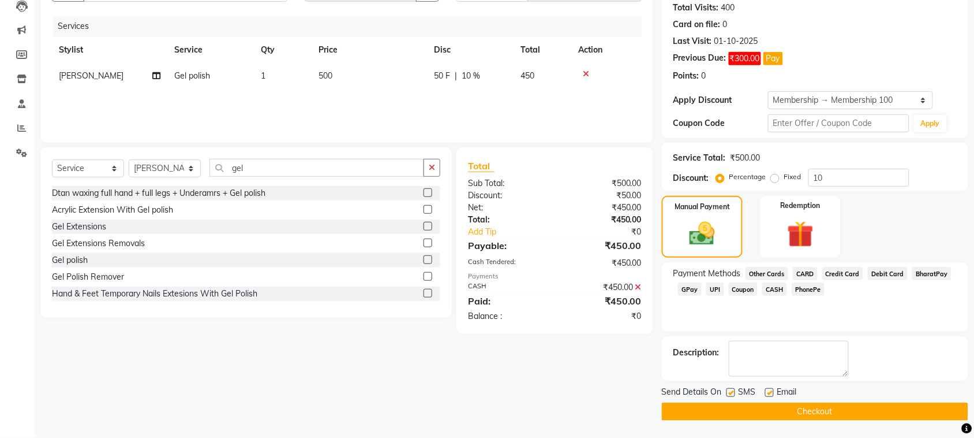
click at [475, 70] on span "10 %" at bounding box center [471, 76] width 18 height 12
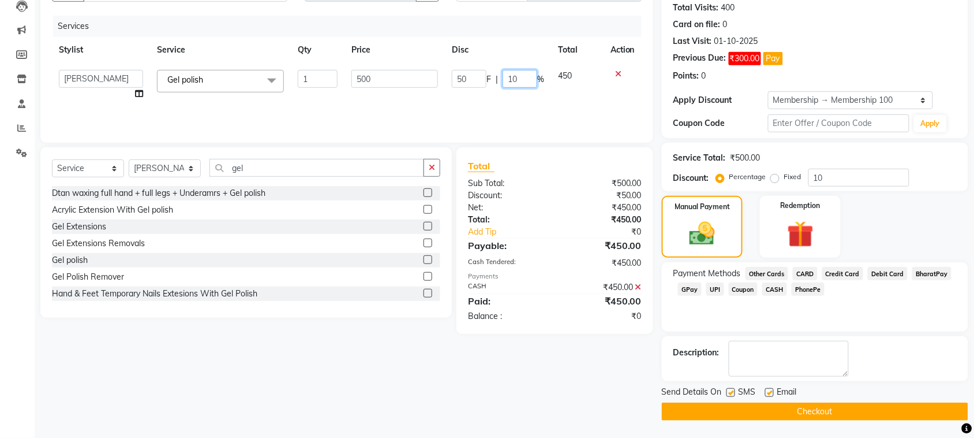
click at [518, 78] on input "10" at bounding box center [520, 79] width 35 height 18
type input "1"
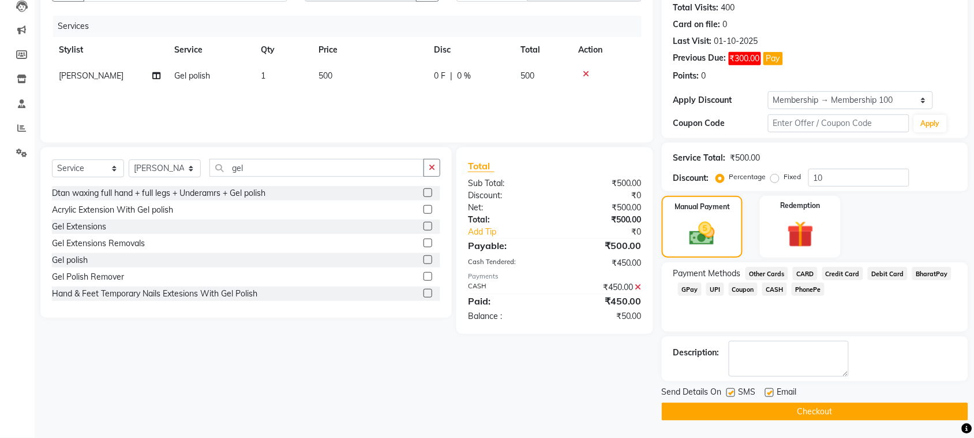
click at [562, 94] on div "Services Stylist Service Qty Price Disc Total Action Annu Navale Gel polish 1 5…" at bounding box center [347, 73] width 590 height 115
click at [638, 286] on icon at bounding box center [639, 287] width 6 height 8
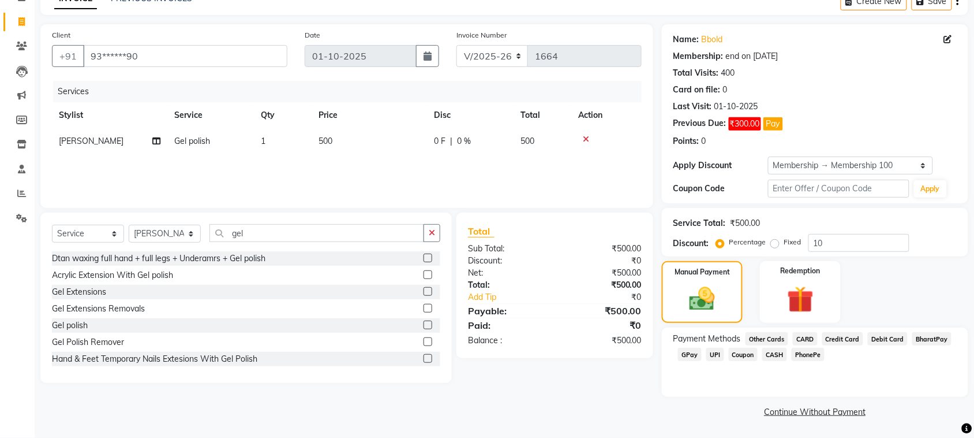
click at [772, 350] on span "CASH" at bounding box center [775, 354] width 25 height 13
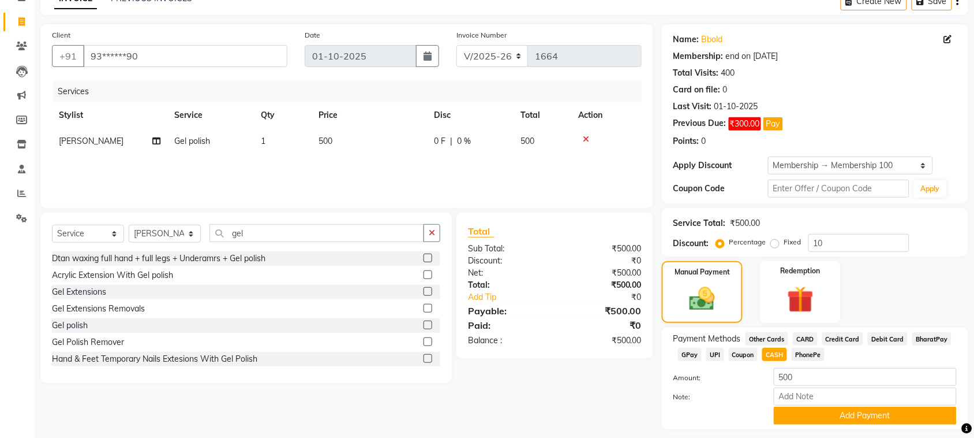
scroll to position [94, 0]
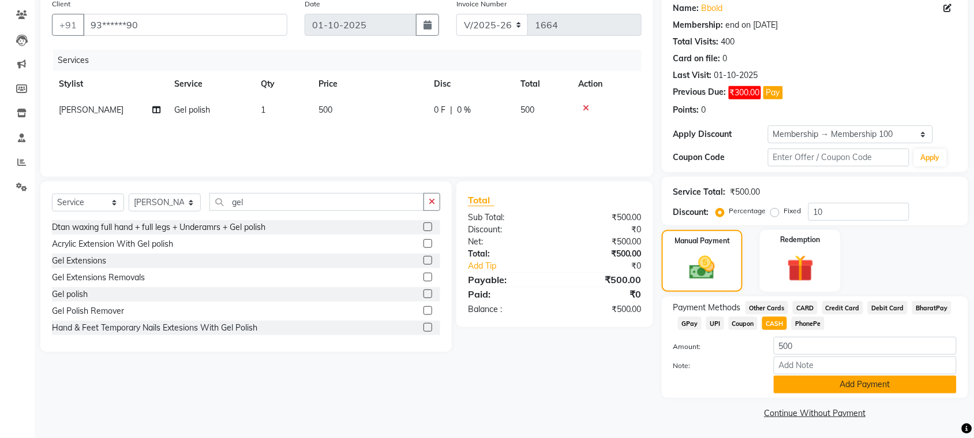
click at [817, 376] on button "Add Payment" at bounding box center [865, 384] width 183 height 18
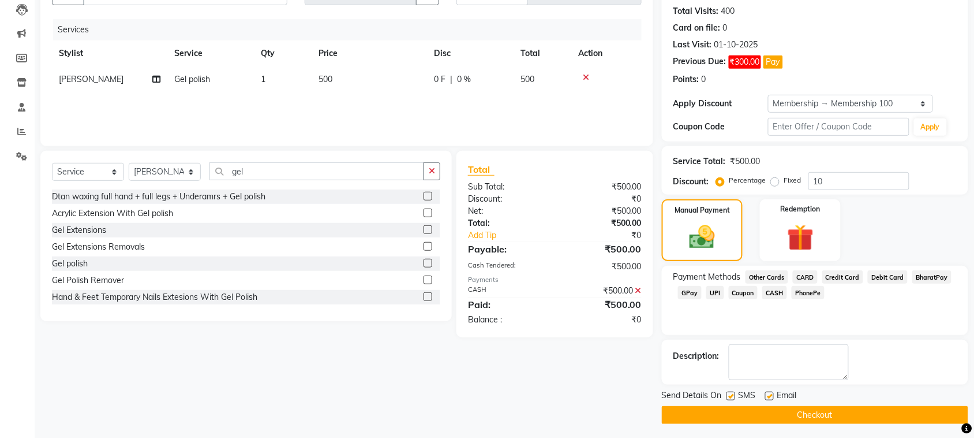
scroll to position [128, 0]
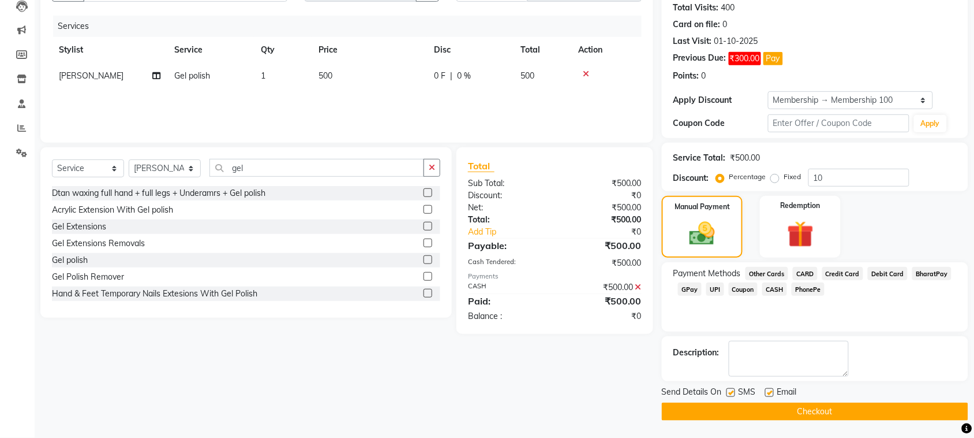
click at [907, 408] on button "Checkout" at bounding box center [815, 411] width 307 height 18
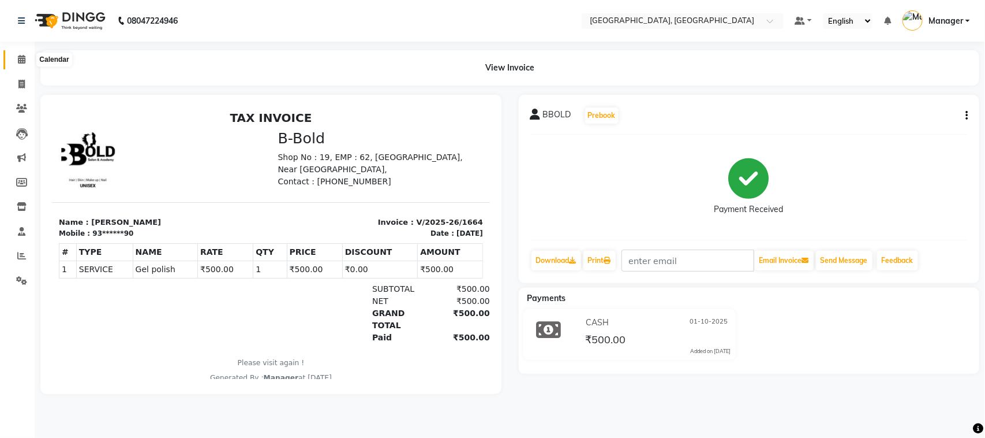
click at [18, 58] on icon at bounding box center [22, 59] width 8 height 9
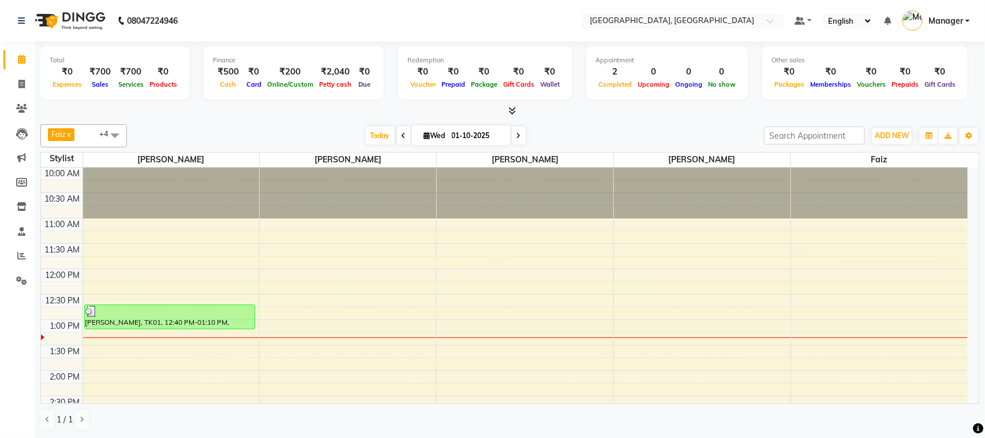
click at [116, 132] on span at bounding box center [114, 135] width 23 height 22
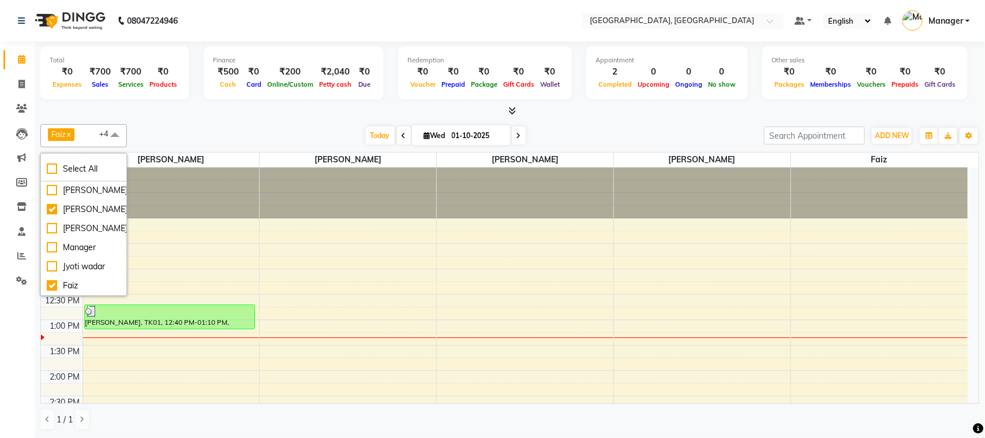
scroll to position [103, 0]
click at [96, 196] on div "[PERSON_NAME]" at bounding box center [84, 190] width 74 height 12
checkbox input "true"
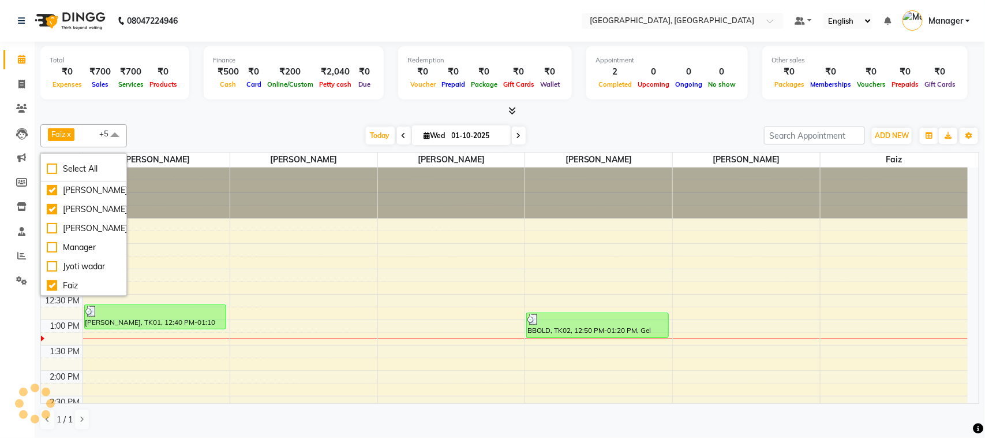
click at [171, 128] on div "Today Wed 01-10-2025" at bounding box center [446, 135] width 626 height 17
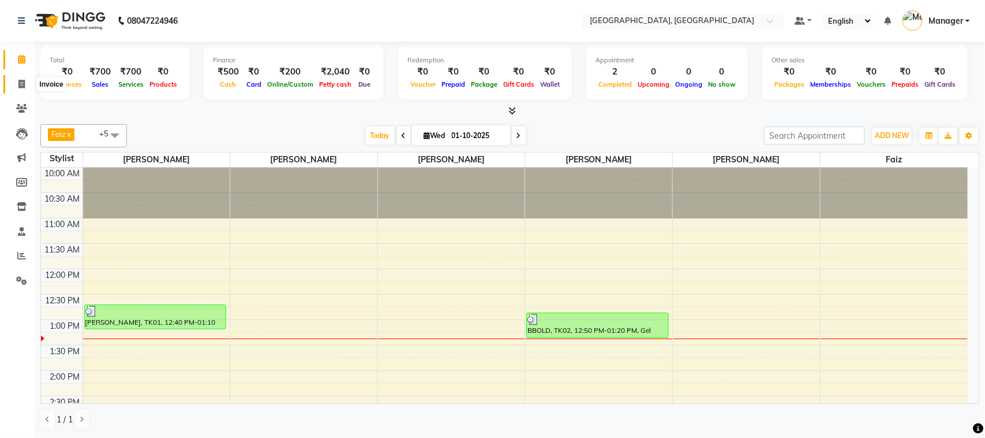
click at [24, 80] on icon at bounding box center [21, 84] width 6 height 9
select select "service"
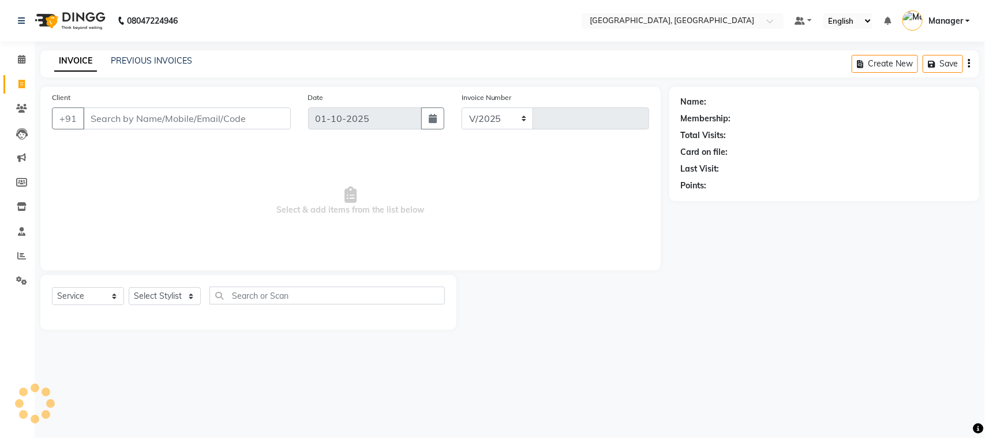
select select "7742"
type input "1665"
select select "membership"
